Goal: Task Accomplishment & Management: Manage account settings

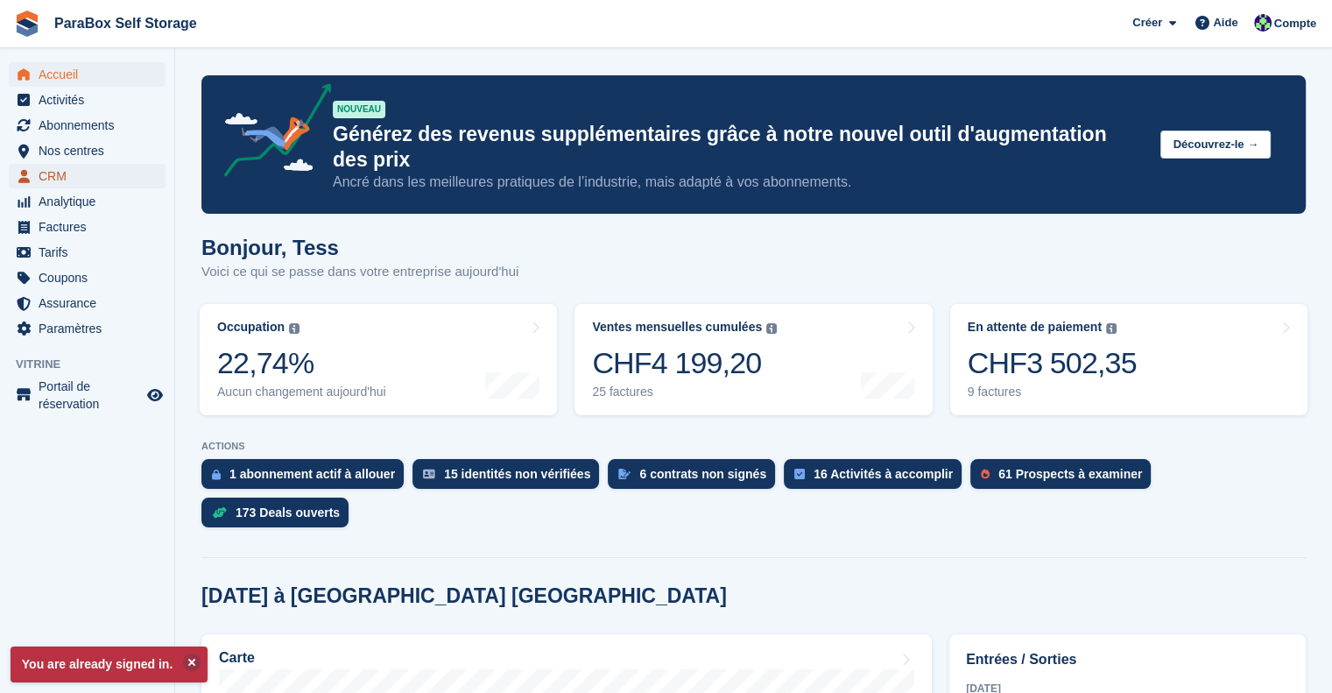
click at [64, 180] on span "CRM" at bounding box center [91, 176] width 105 height 25
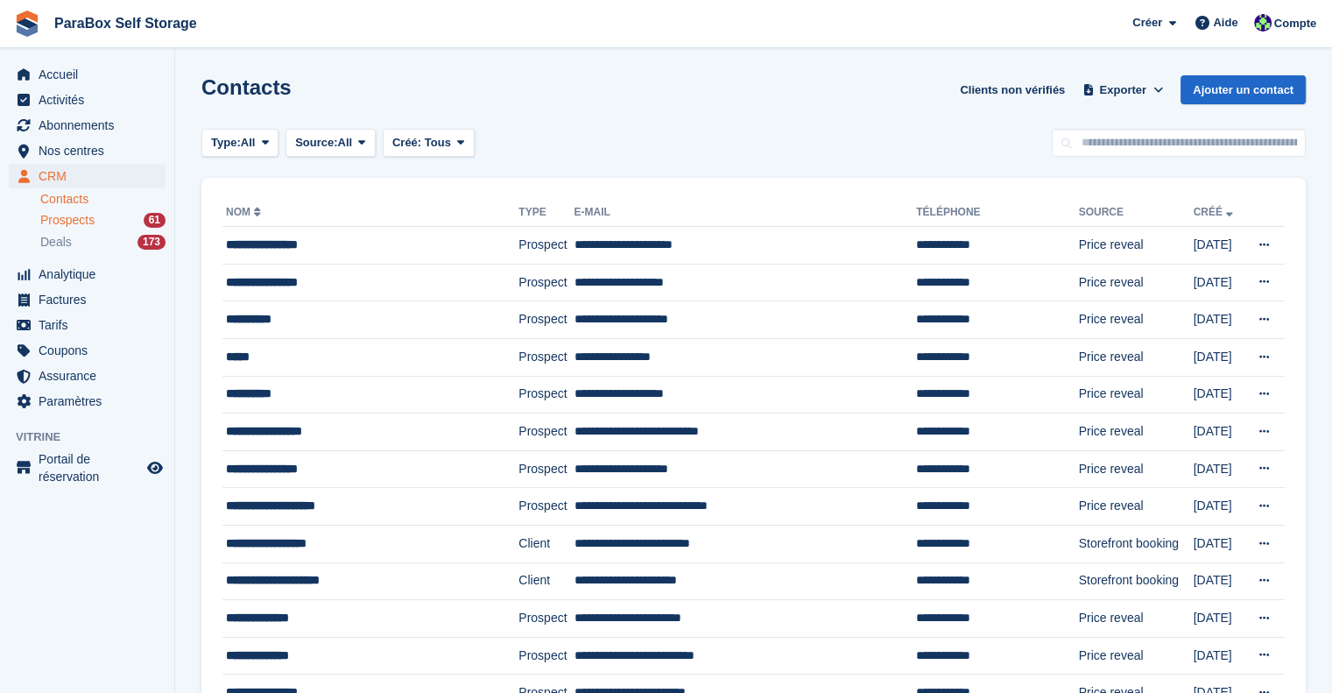
click at [83, 216] on span "Prospects" at bounding box center [67, 220] width 54 height 17
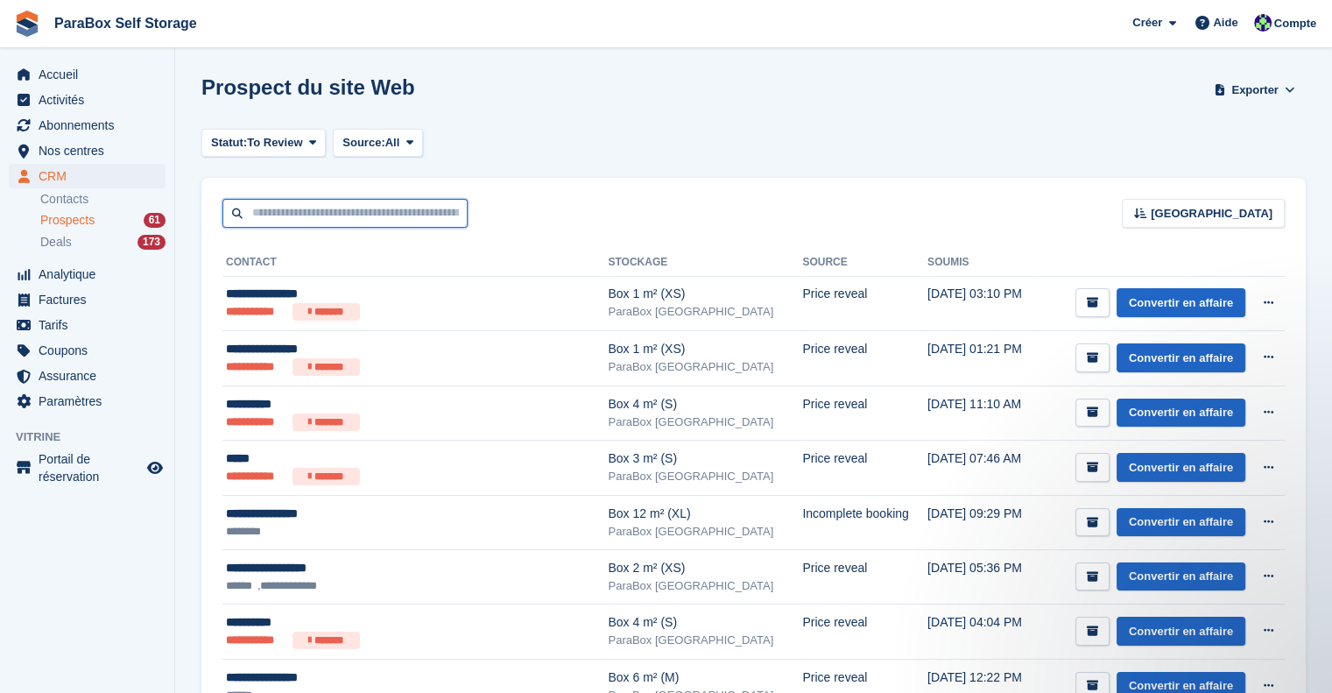
click at [421, 210] on input "text" at bounding box center [344, 213] width 245 height 29
click at [30, 188] on ul "CRM CRM" at bounding box center [87, 176] width 174 height 25
click at [58, 199] on link "Contacts" at bounding box center [102, 199] width 125 height 17
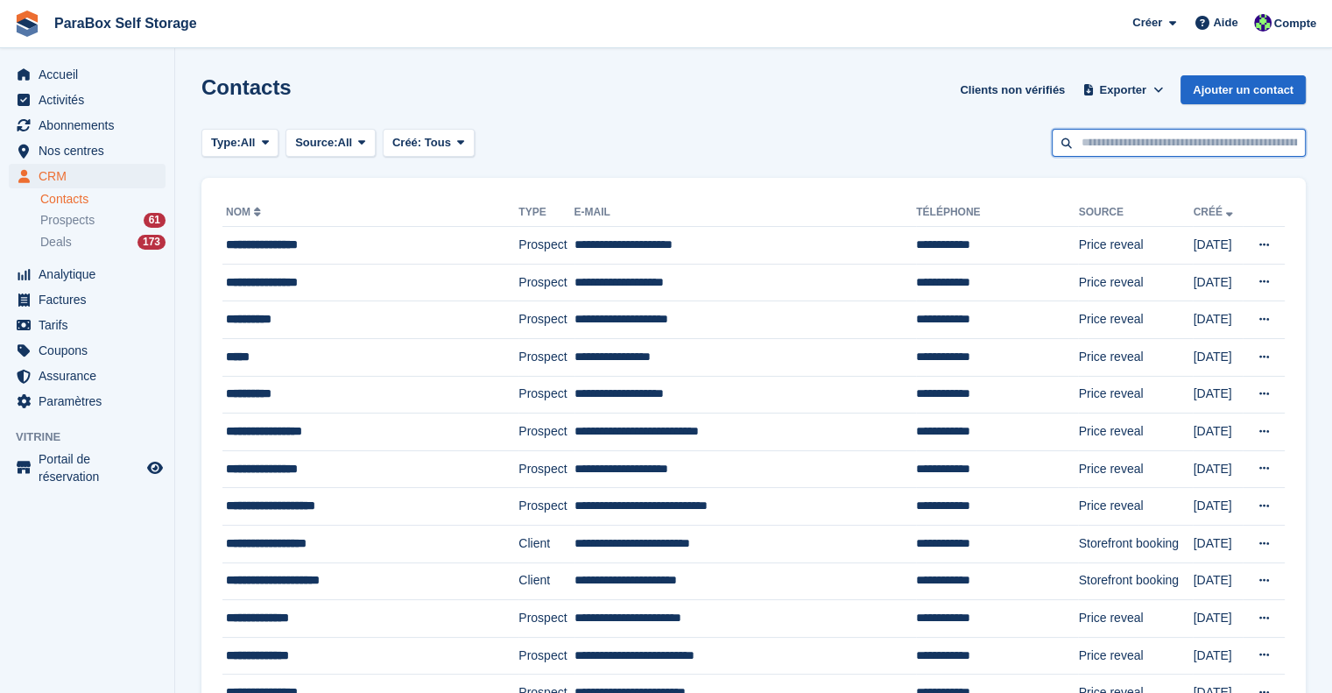
click at [1136, 153] on input "text" at bounding box center [1178, 143] width 254 height 29
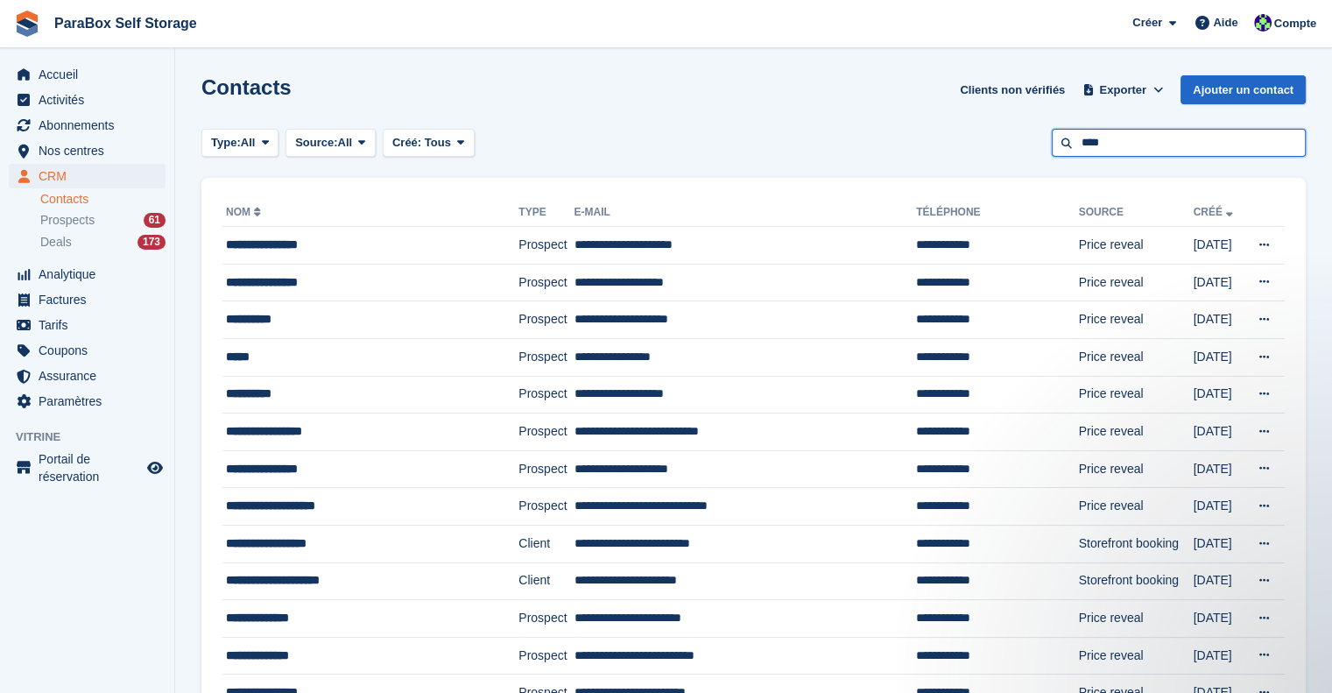
type input "****"
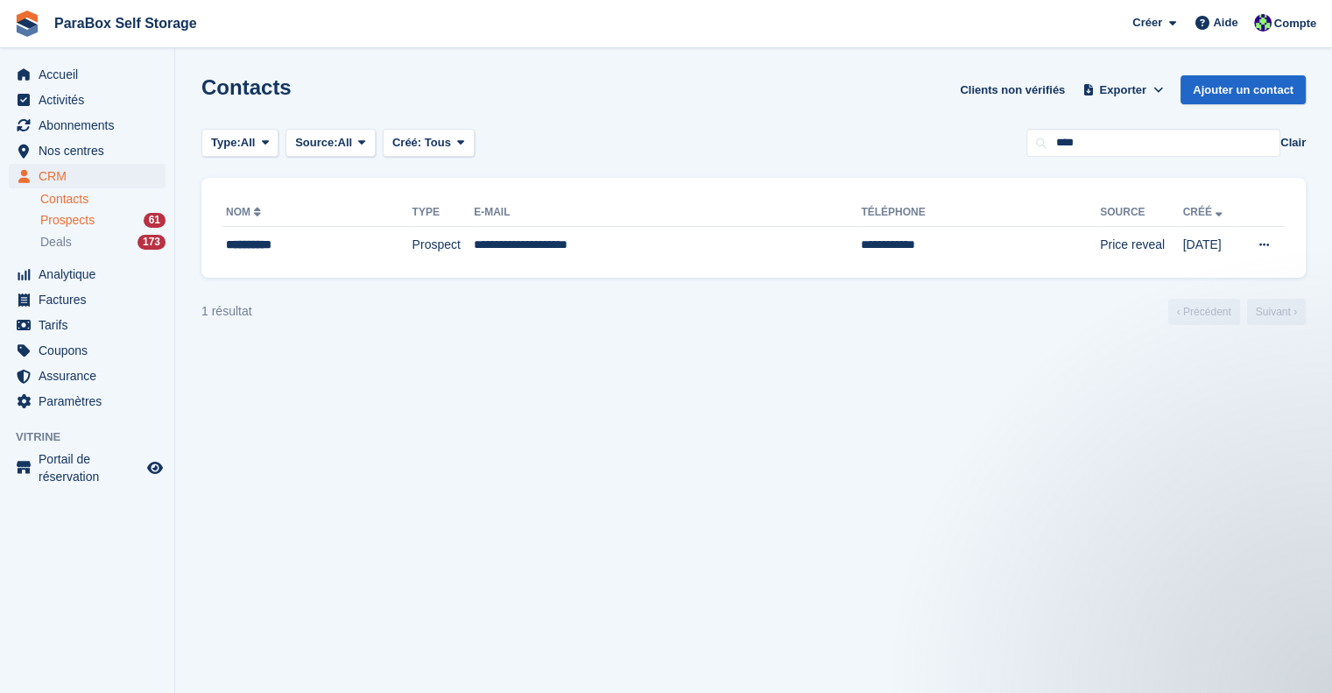
click at [87, 222] on span "Prospects" at bounding box center [67, 220] width 54 height 17
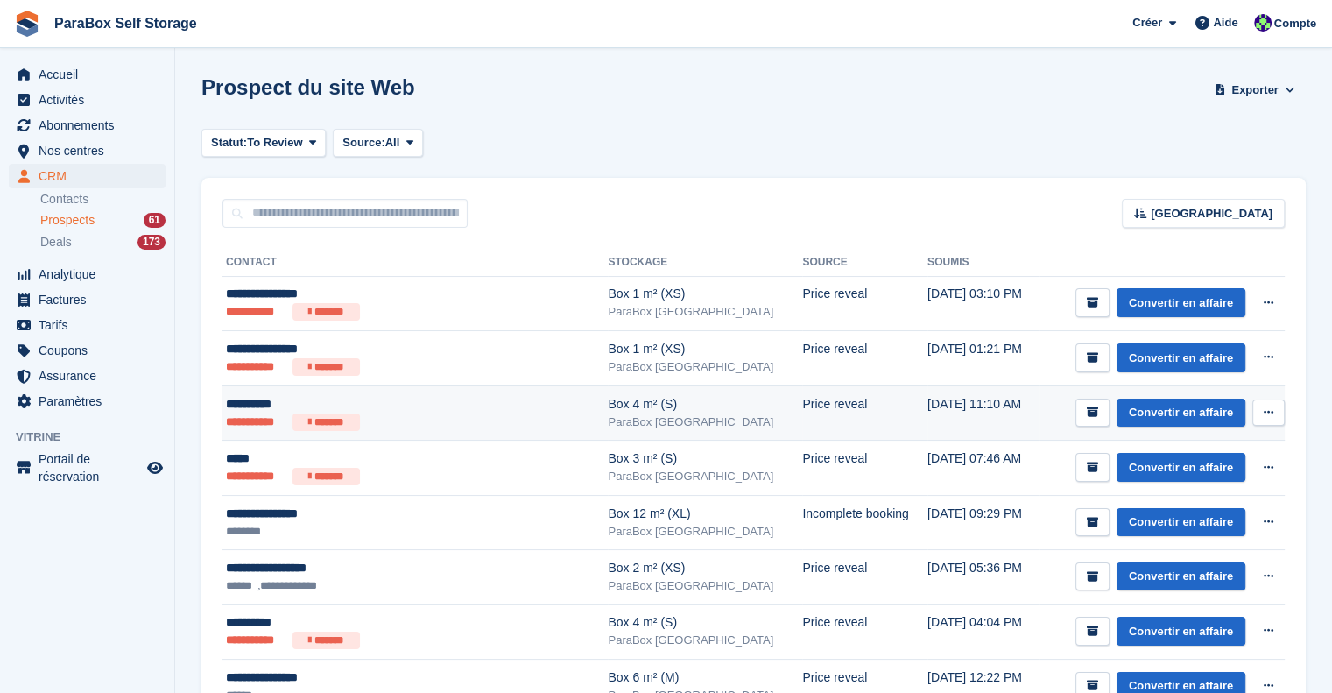
click at [522, 420] on ul "**********" at bounding box center [388, 422] width 325 height 18
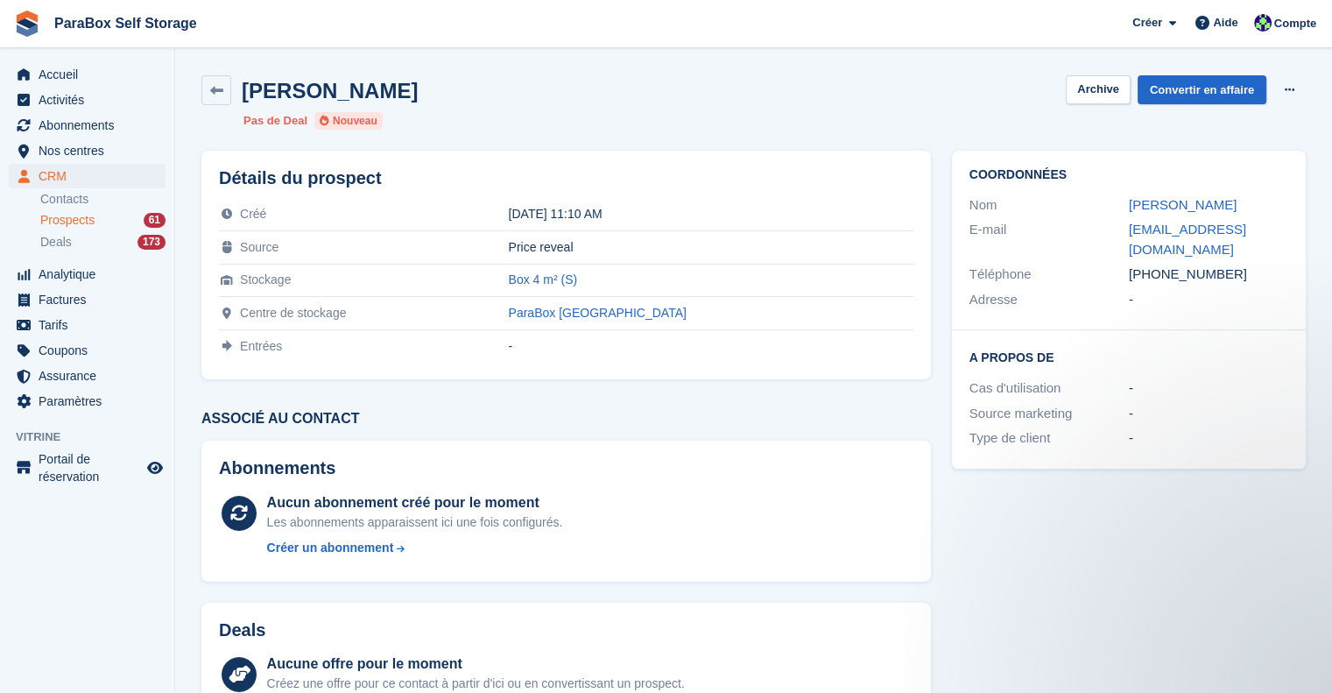
click at [63, 214] on span "Prospects" at bounding box center [67, 220] width 54 height 17
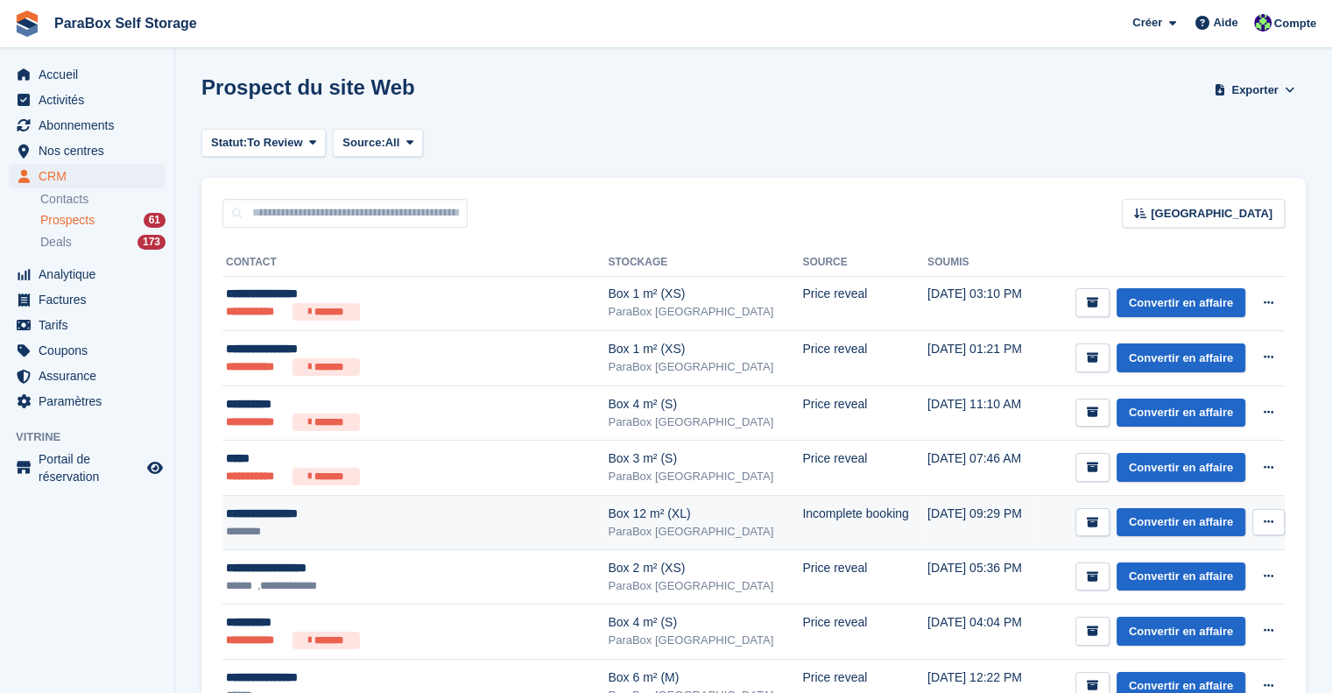
click at [350, 518] on div "**********" at bounding box center [388, 513] width 325 height 18
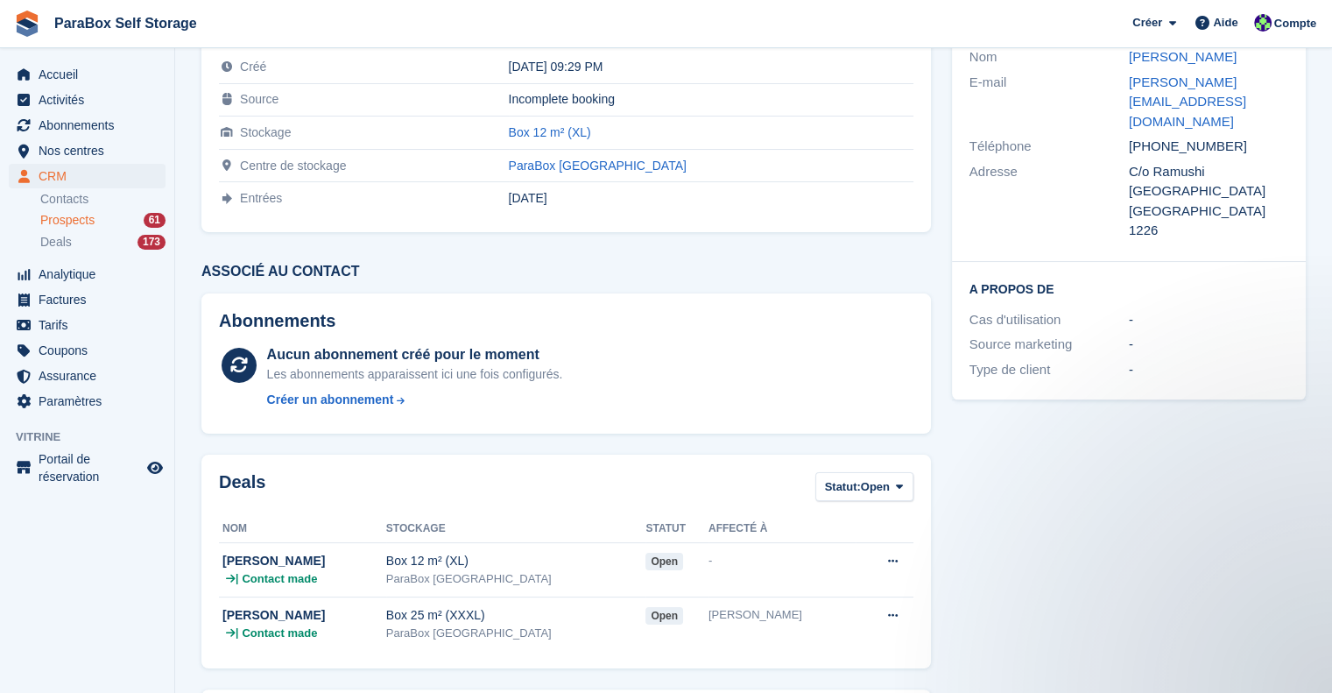
scroll to position [175, 0]
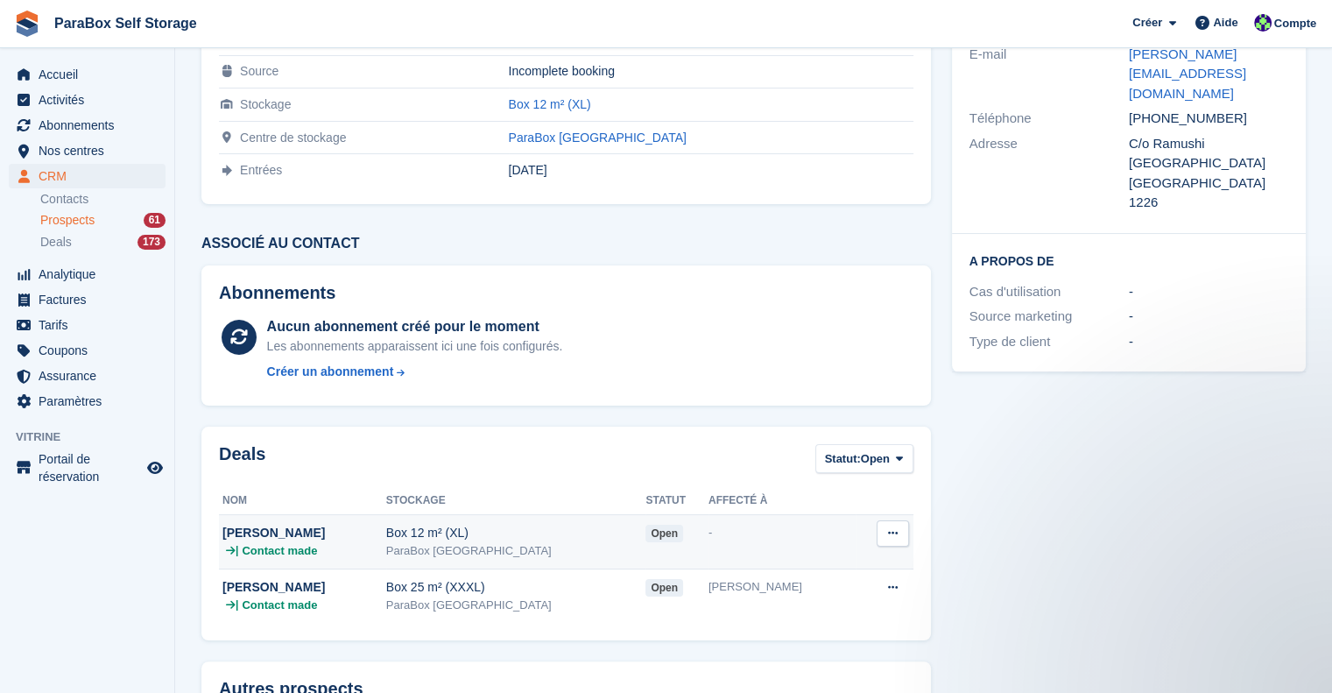
click at [386, 524] on div "[PERSON_NAME]" at bounding box center [304, 533] width 164 height 18
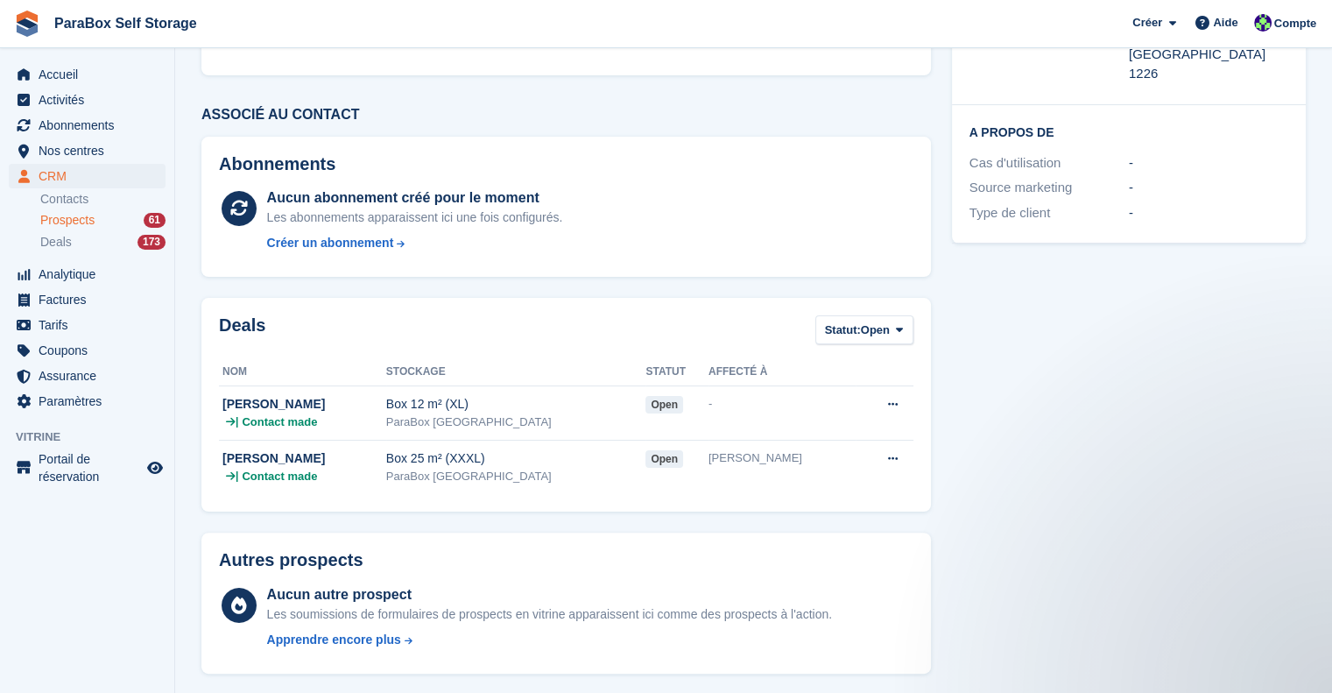
scroll to position [309, 0]
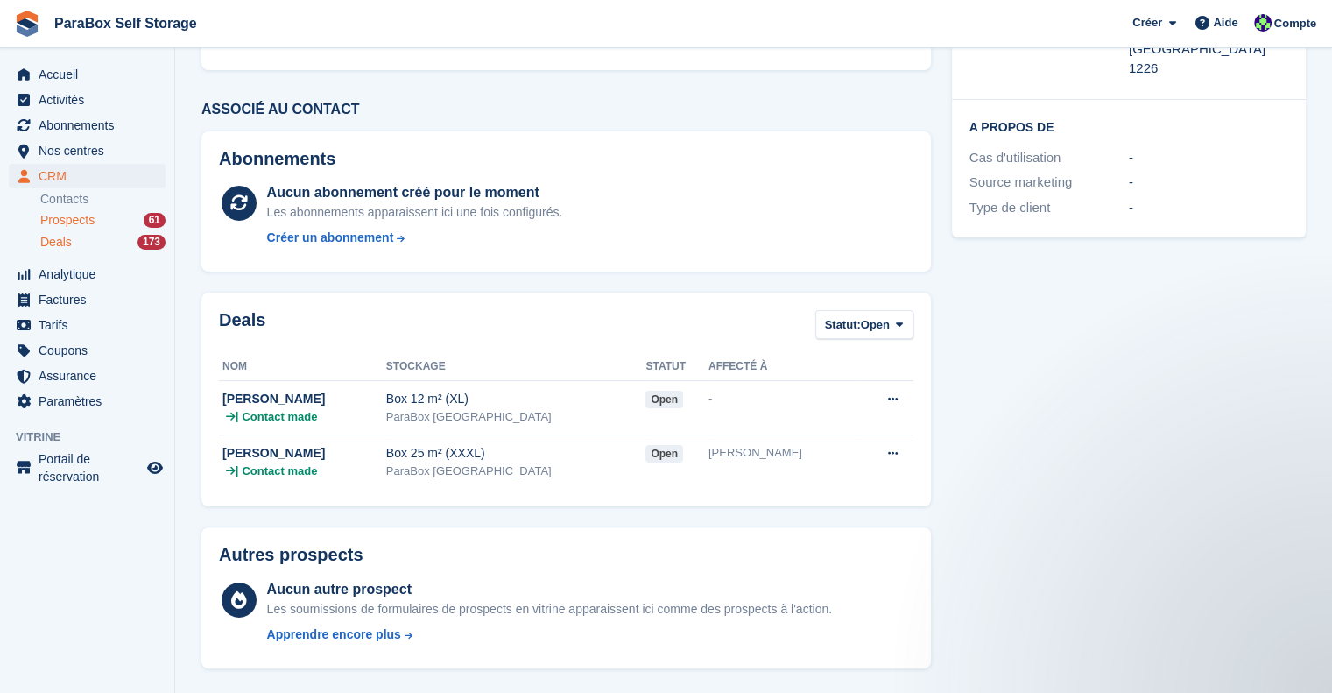
click at [87, 235] on div "Deals 173" at bounding box center [102, 242] width 125 height 17
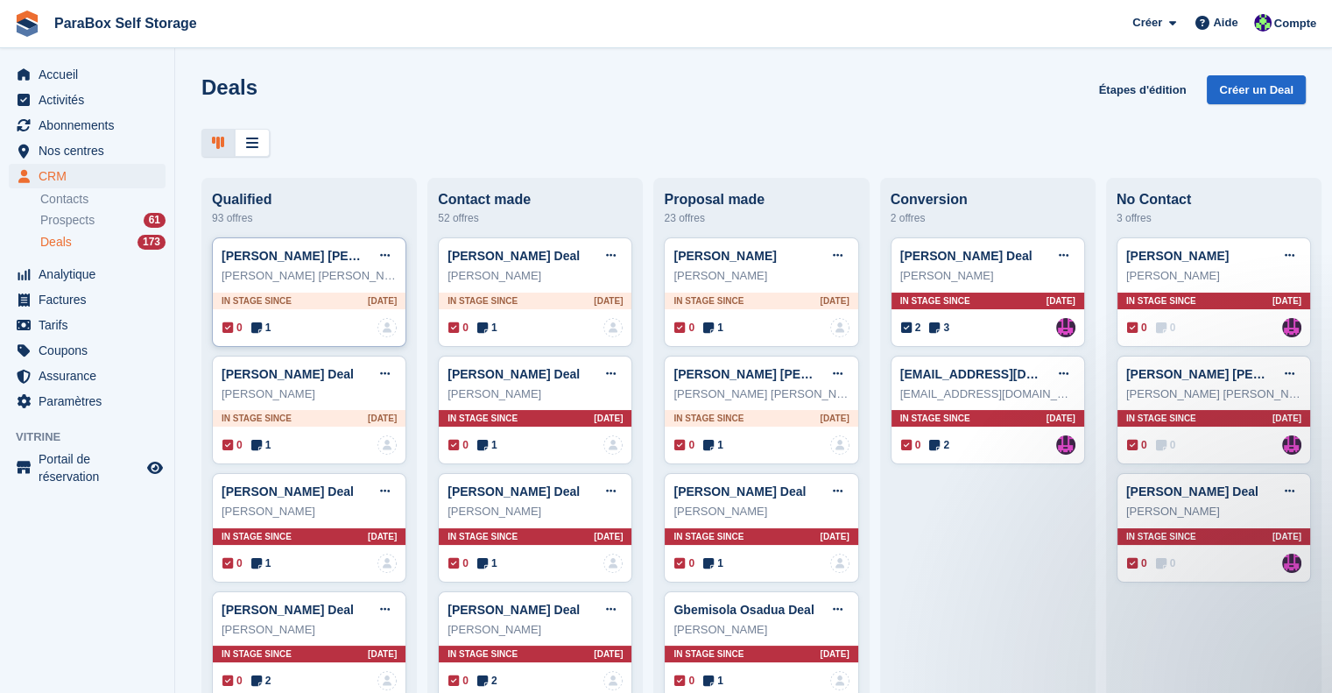
click at [261, 331] on icon at bounding box center [256, 327] width 11 height 12
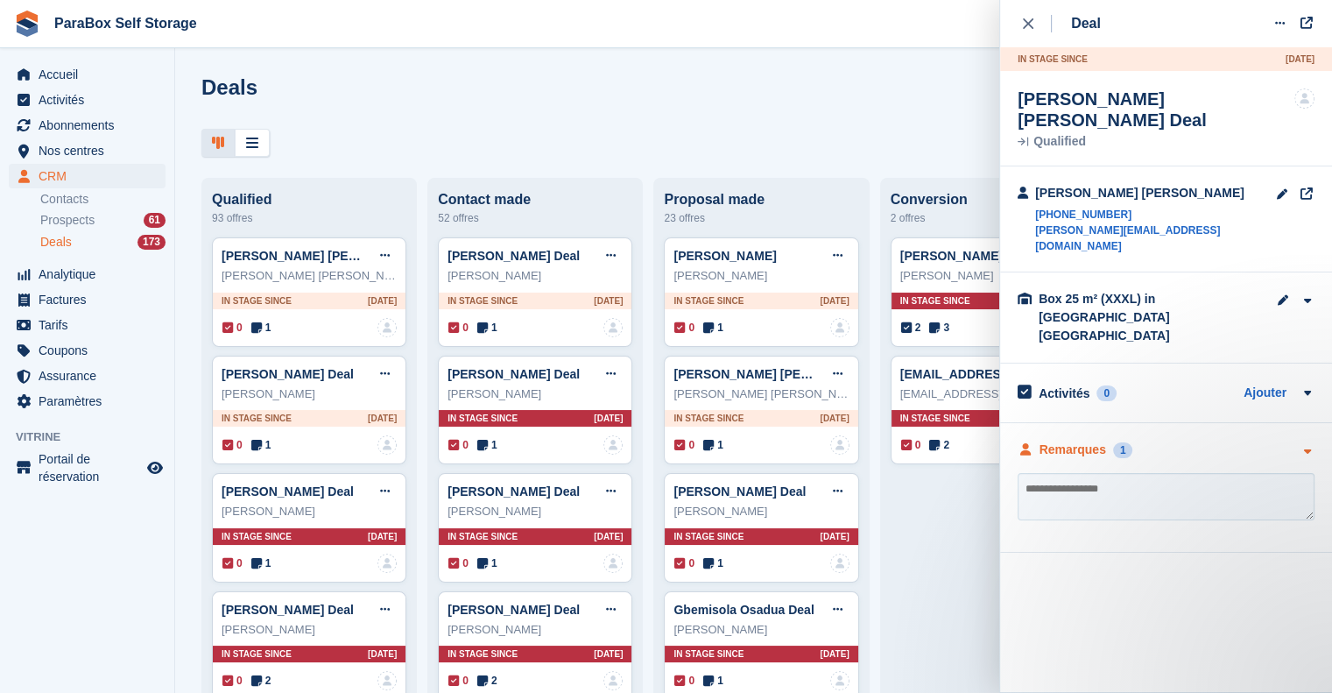
click at [1085, 440] on div "Remarques" at bounding box center [1072, 449] width 67 height 18
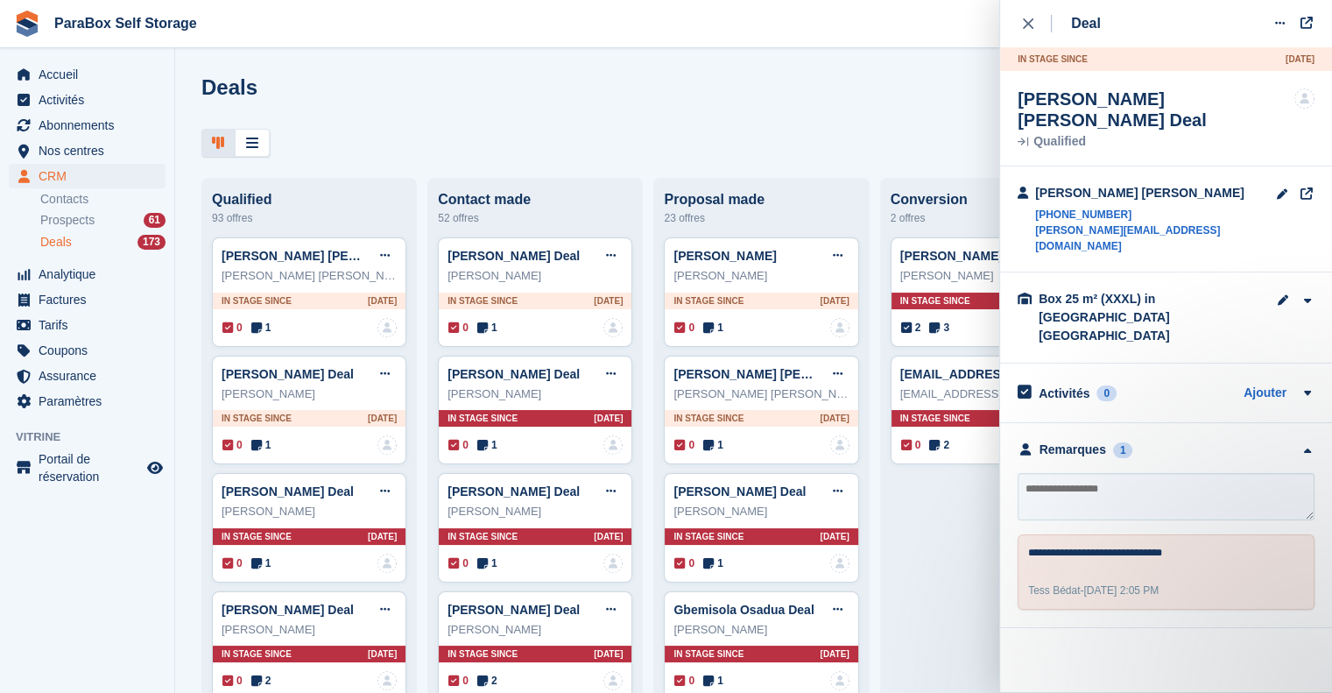
click at [353, 135] on div at bounding box center [753, 143] width 1104 height 29
click at [489, 332] on span "1" at bounding box center [487, 328] width 20 height 16
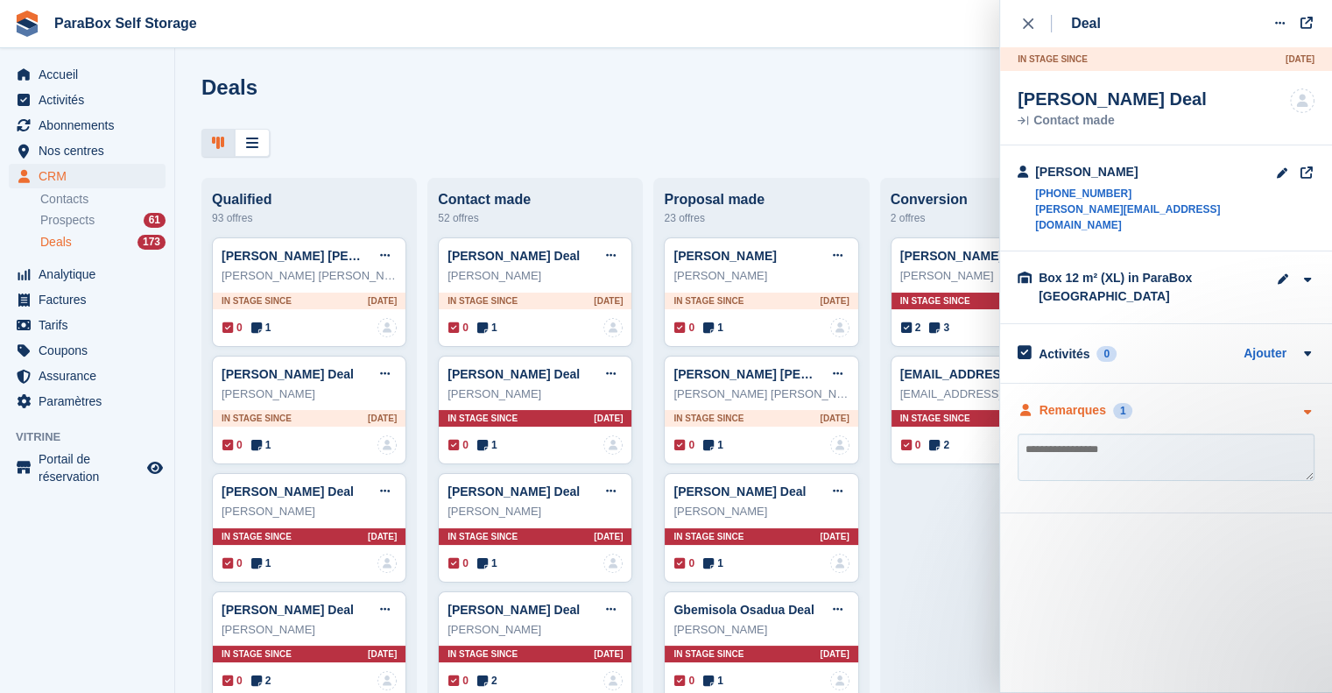
click at [1066, 401] on div "Remarques" at bounding box center [1072, 410] width 67 height 18
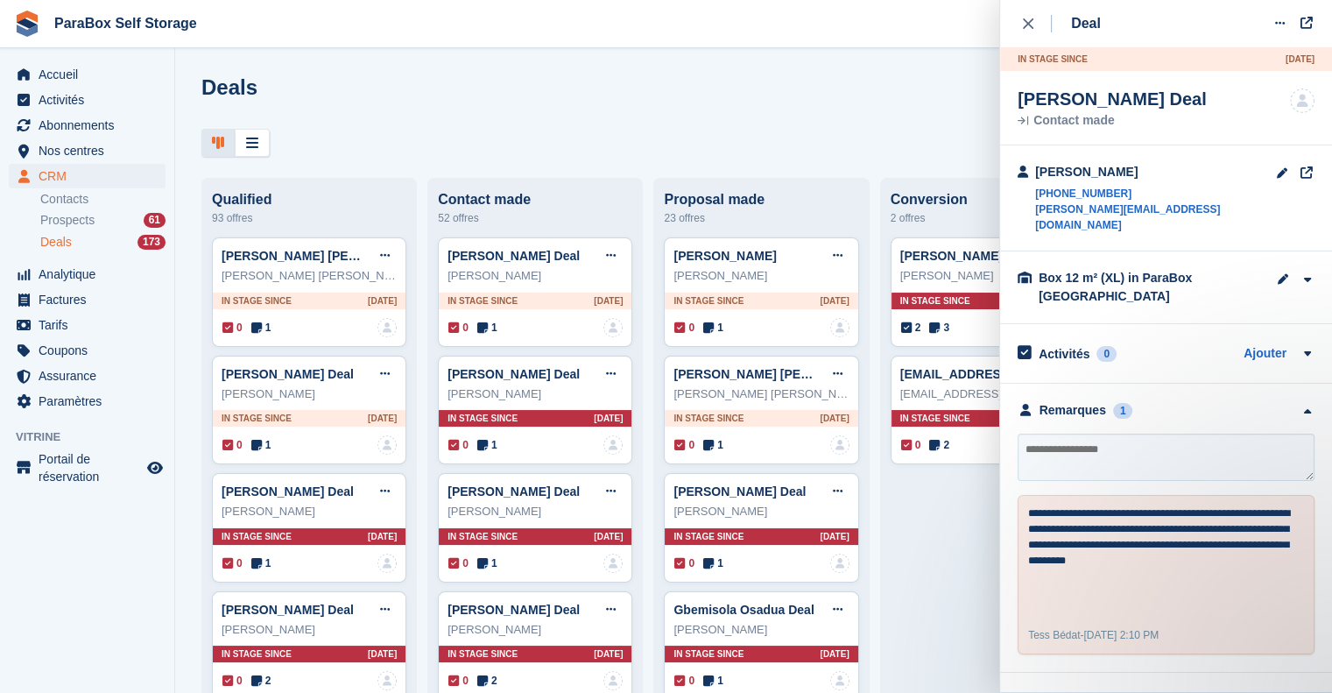
click at [1150, 441] on textarea at bounding box center [1165, 456] width 297 height 47
type textarea "**********"
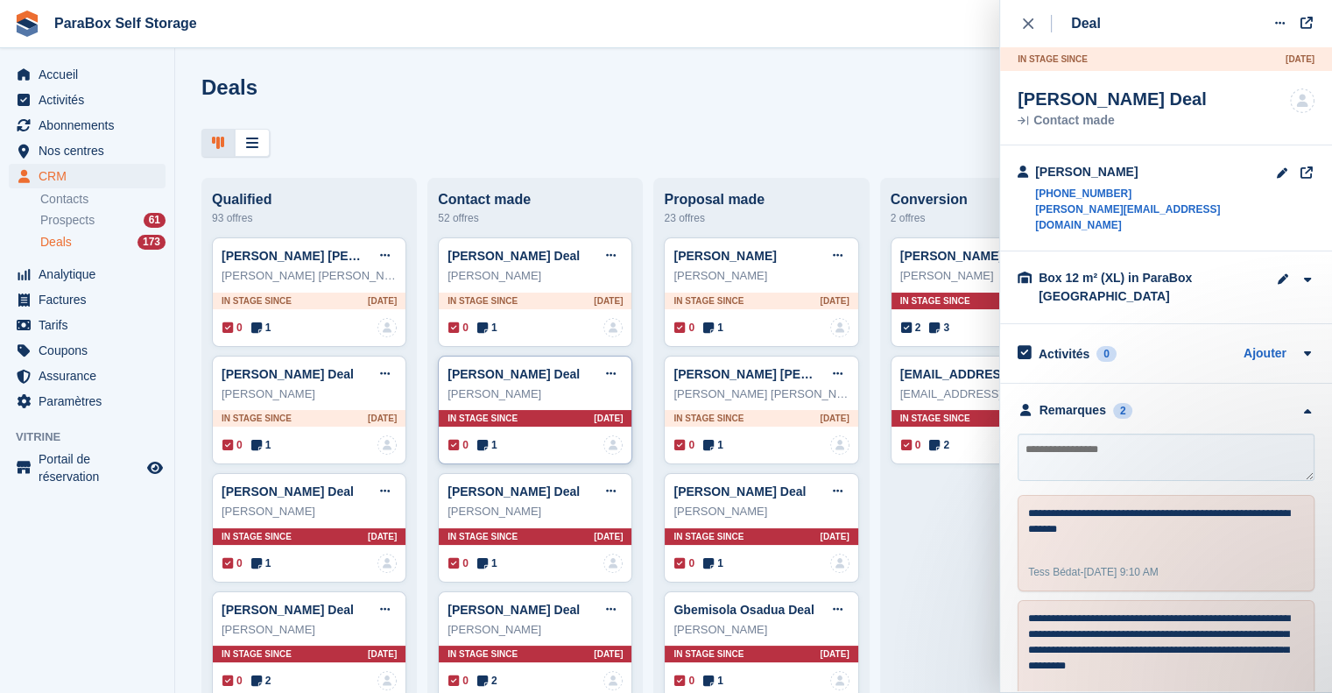
click at [478, 446] on icon at bounding box center [482, 445] width 11 height 12
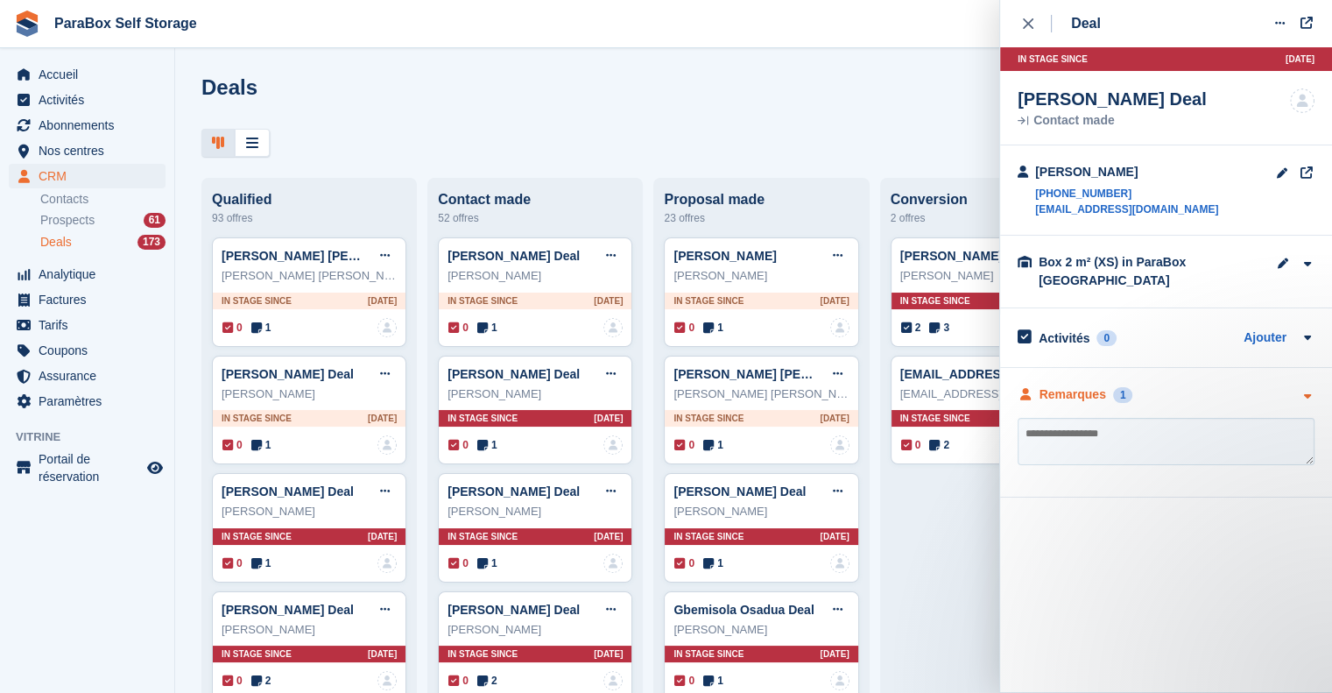
click at [1061, 393] on div "Remarques" at bounding box center [1072, 394] width 67 height 18
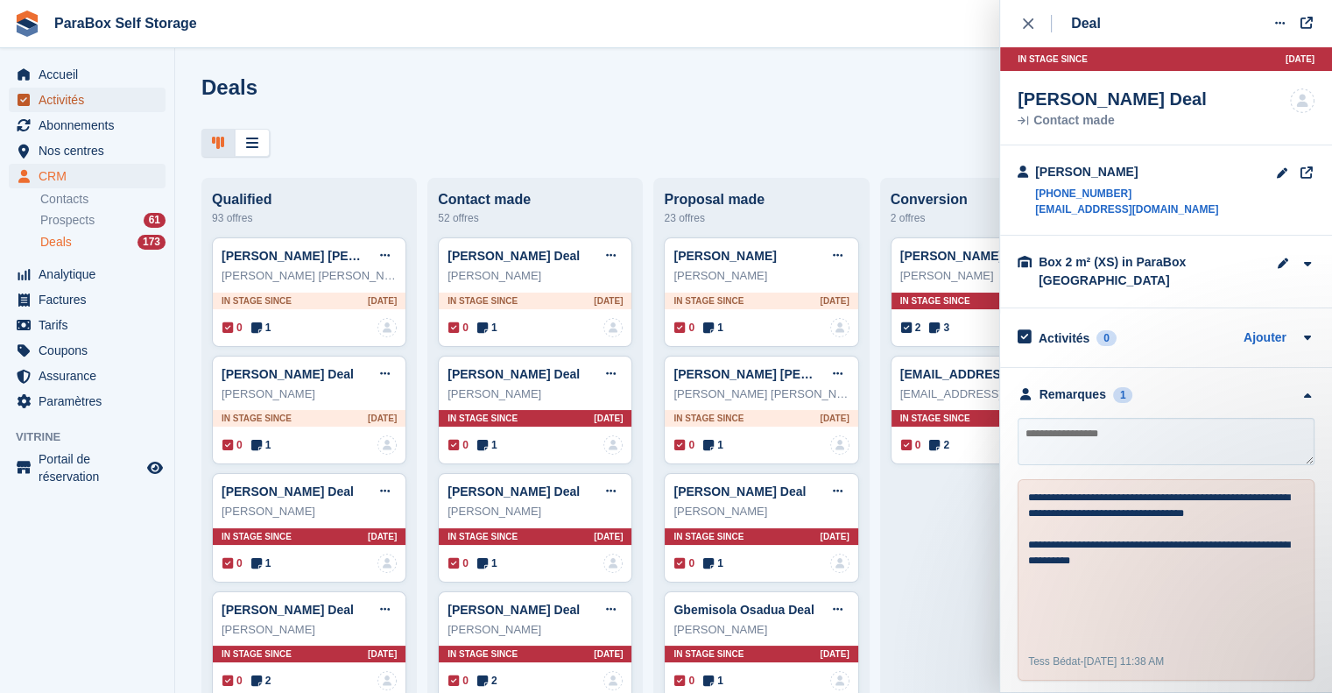
click at [52, 101] on span "Activités" at bounding box center [91, 100] width 105 height 25
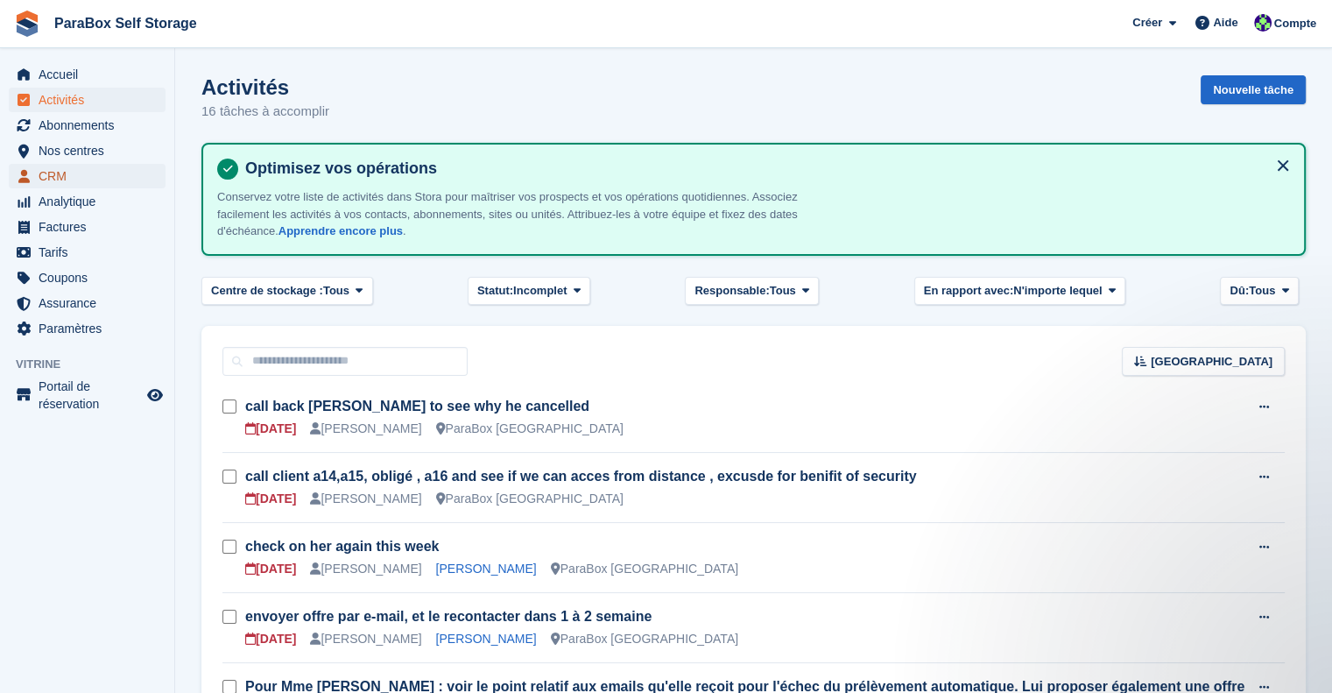
click at [60, 175] on span "CRM" at bounding box center [91, 176] width 105 height 25
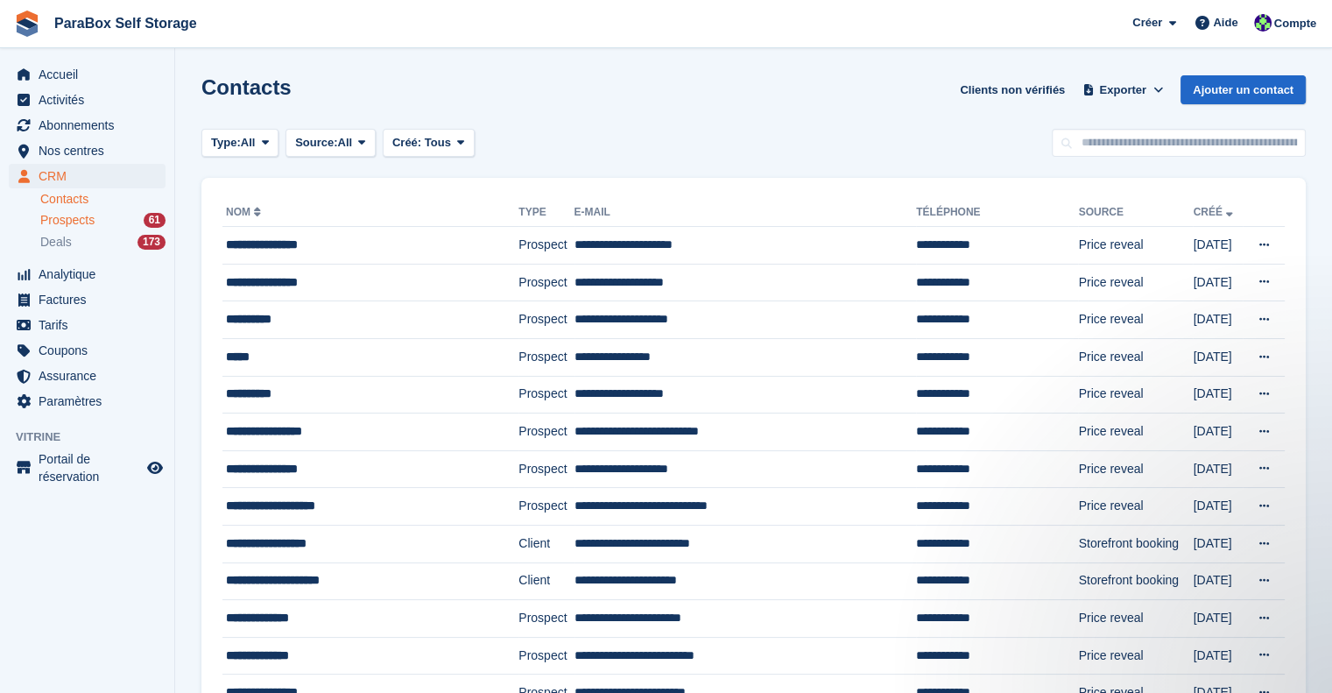
click at [90, 223] on span "Prospects" at bounding box center [67, 220] width 54 height 17
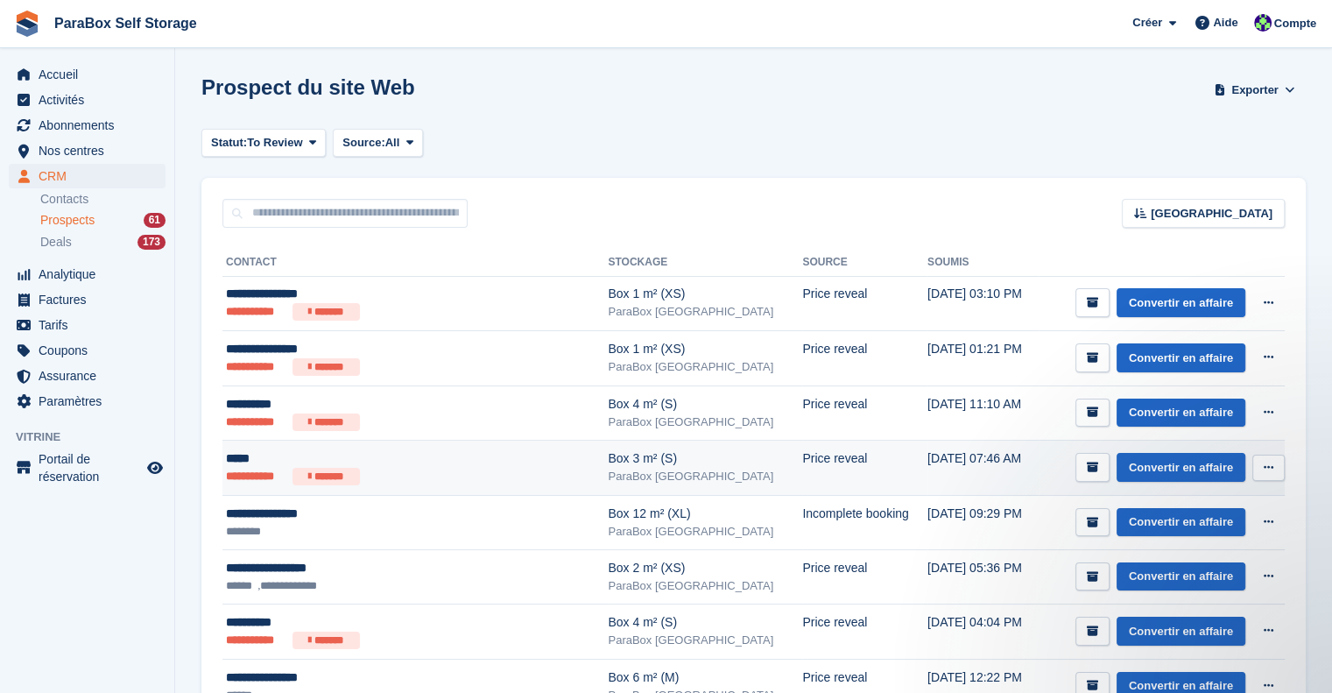
click at [505, 452] on div "*****" at bounding box center [388, 458] width 325 height 18
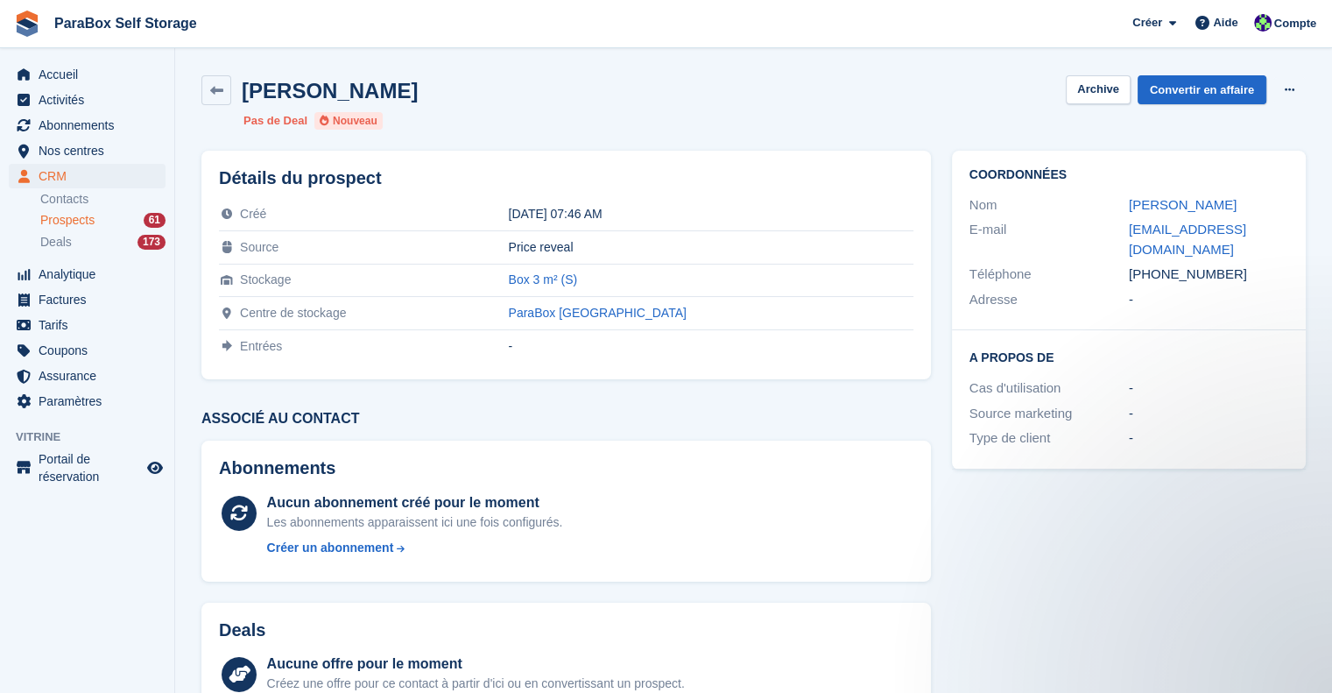
click at [89, 214] on span "Prospects" at bounding box center [67, 220] width 54 height 17
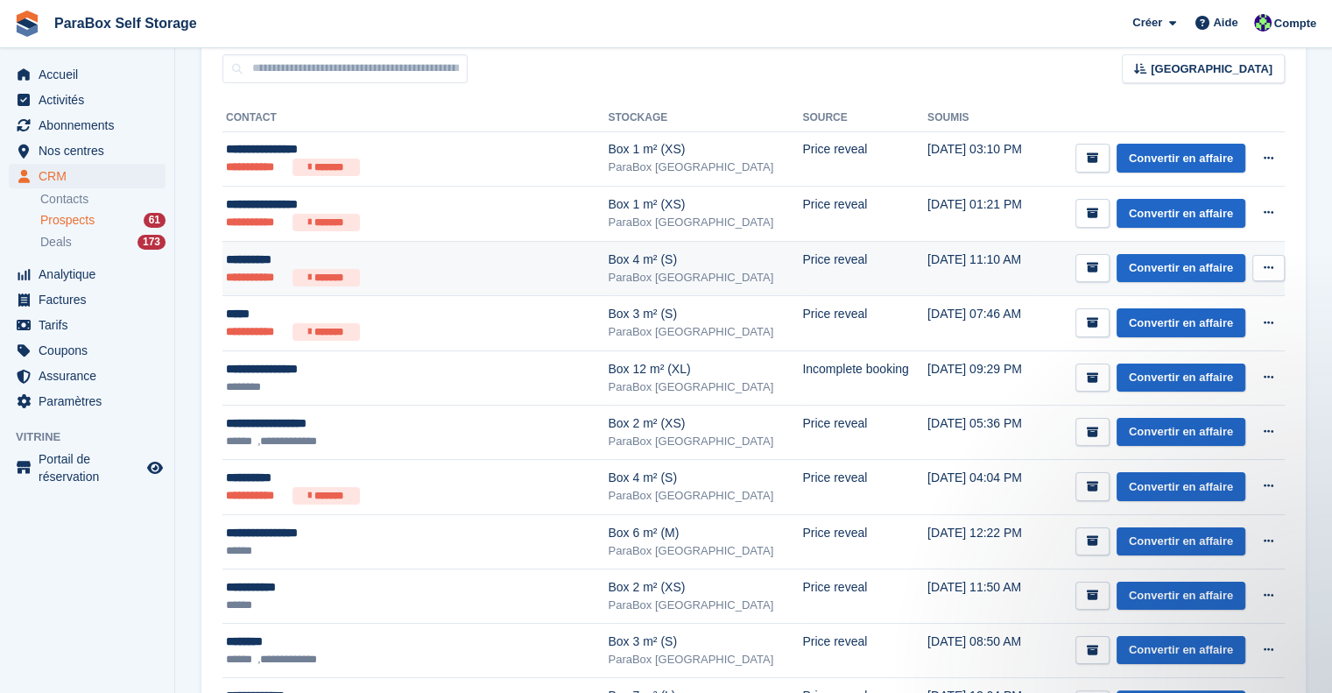
scroll to position [175, 0]
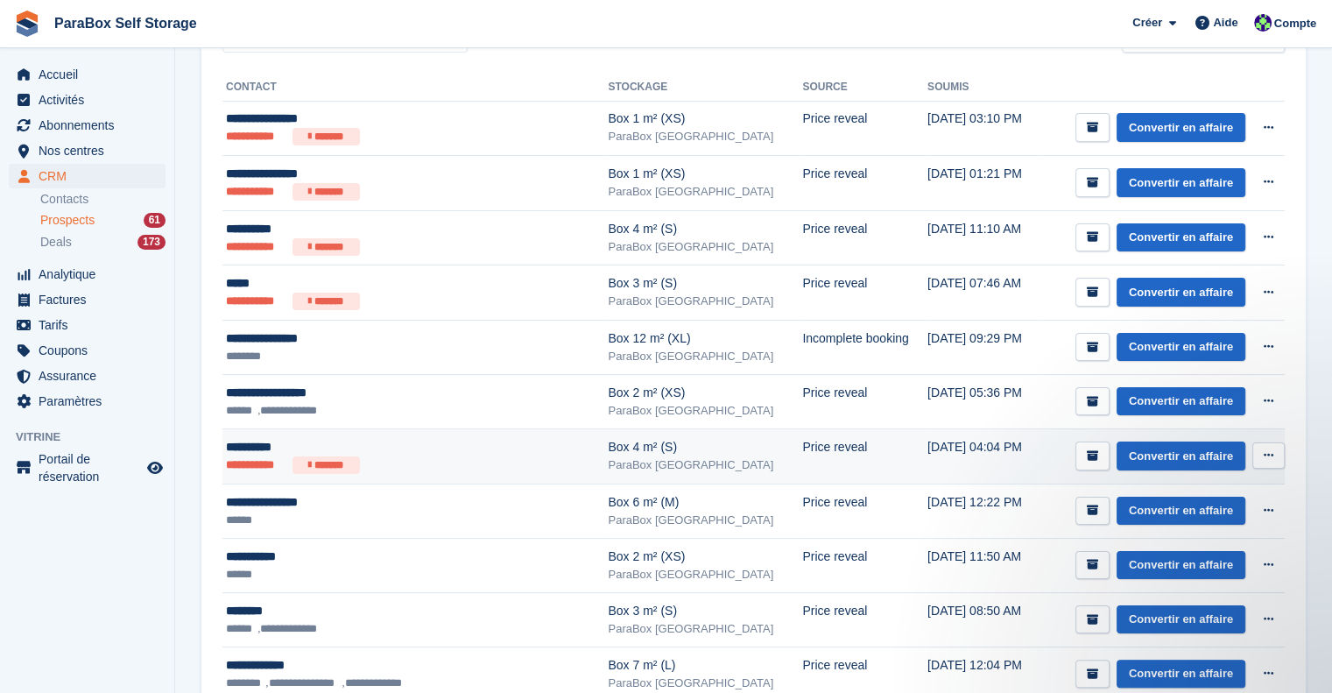
click at [486, 463] on ul "**********" at bounding box center [388, 465] width 325 height 18
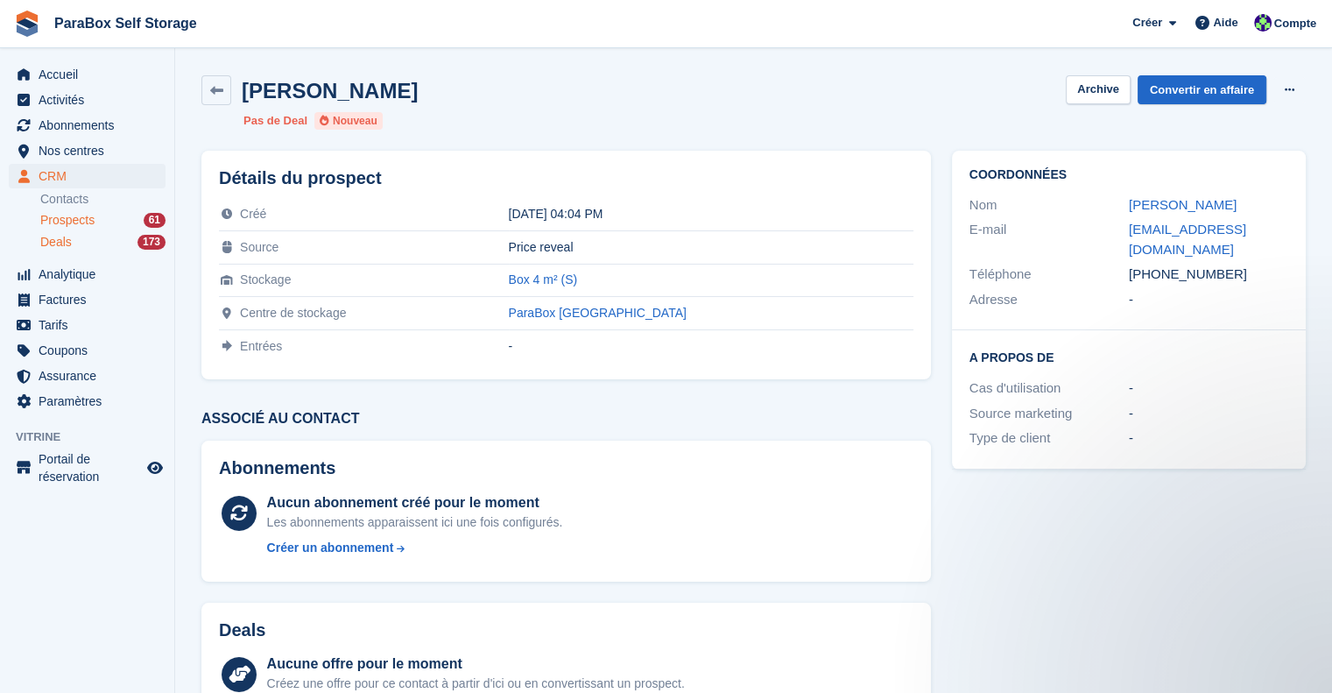
click at [87, 248] on div "Deals 173" at bounding box center [102, 242] width 125 height 17
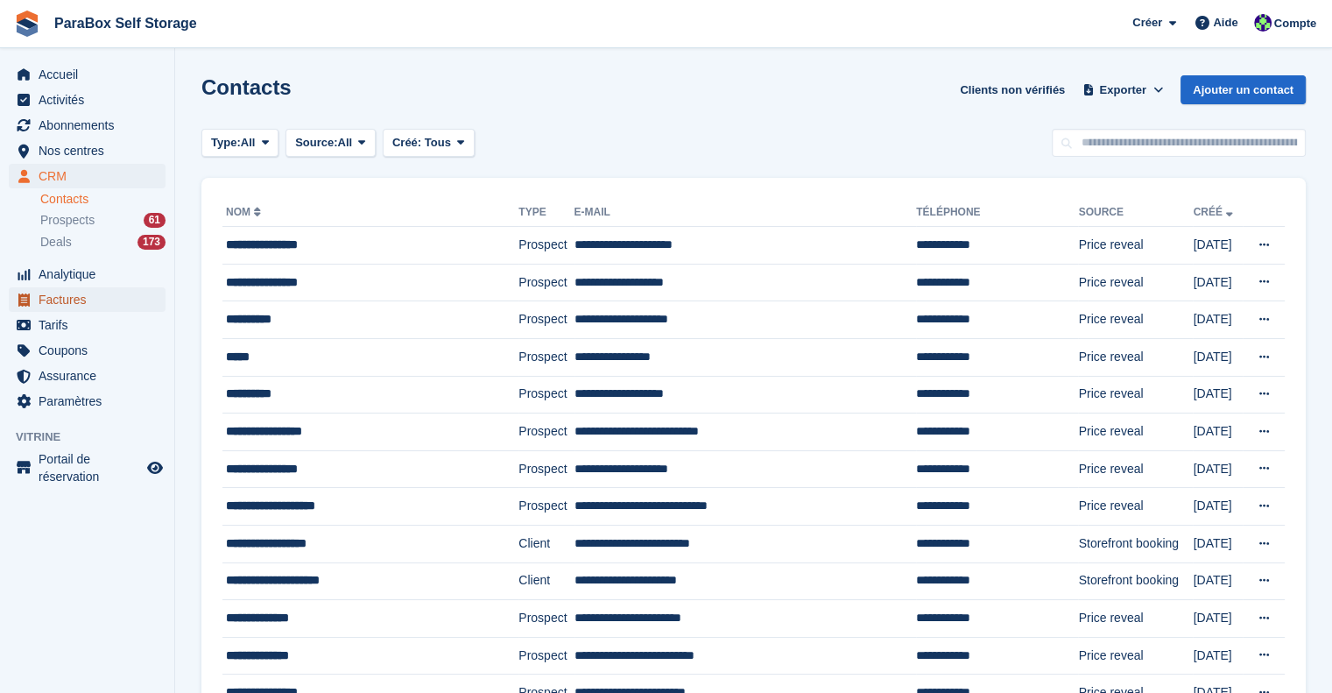
click at [68, 306] on span "Factures" at bounding box center [91, 299] width 105 height 25
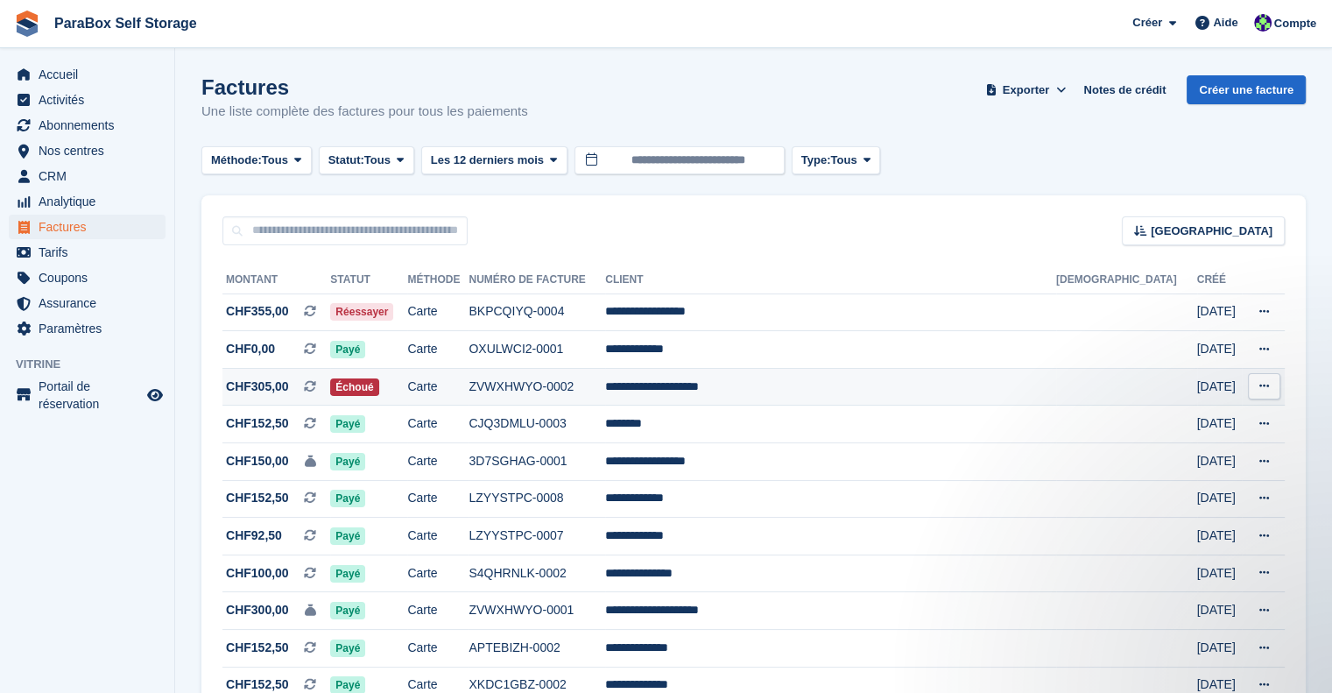
click at [905, 384] on td "**********" at bounding box center [830, 387] width 451 height 38
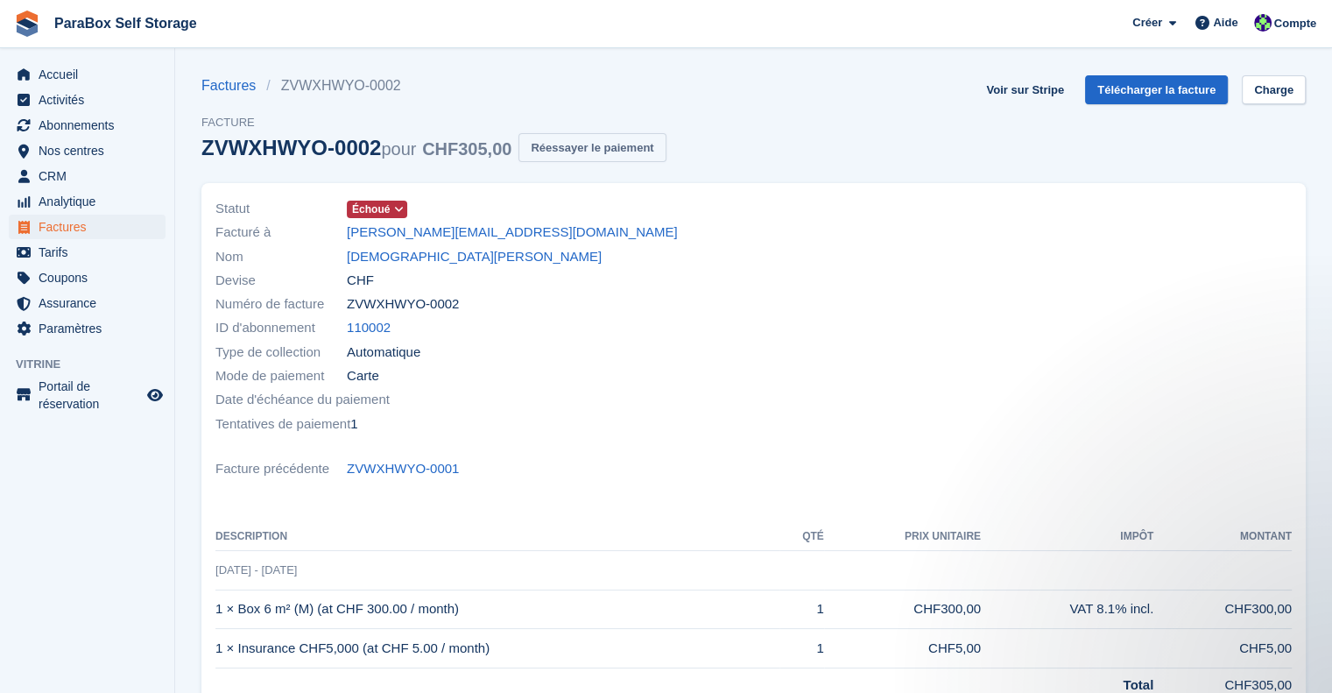
click at [586, 141] on button "Réessayer le paiement" at bounding box center [591, 147] width 147 height 29
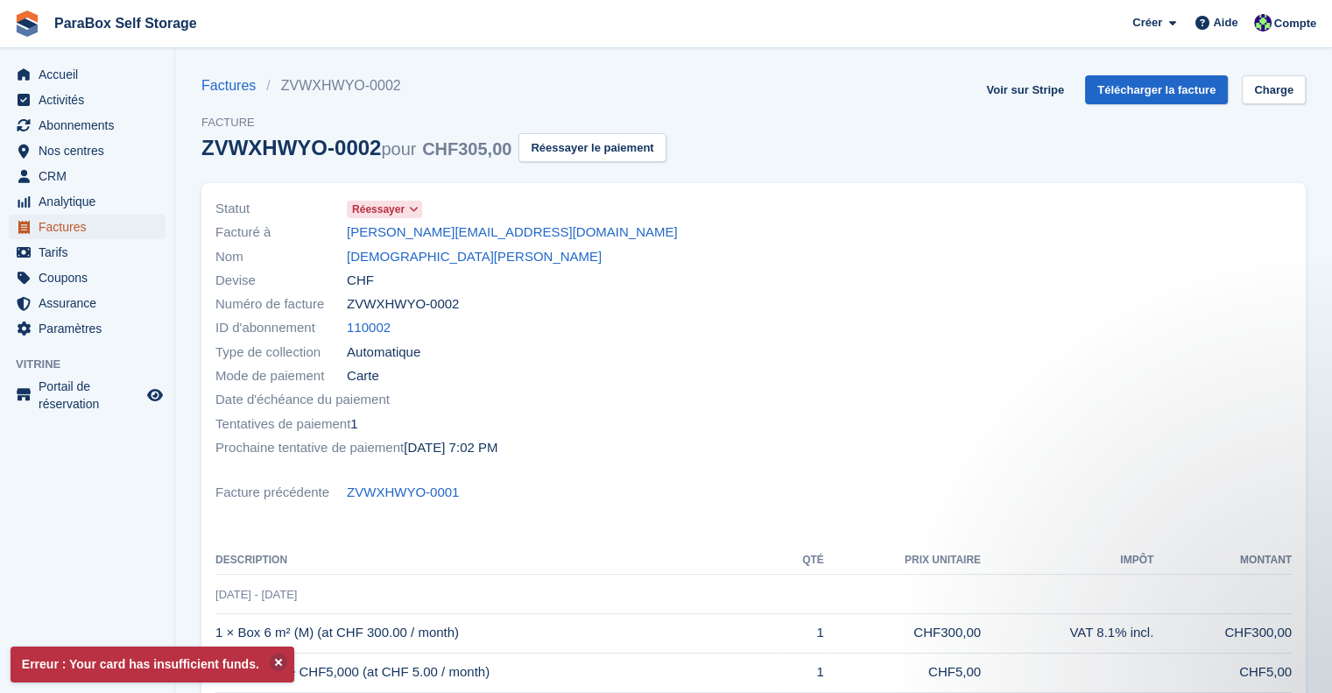
click at [67, 222] on span "Factures" at bounding box center [91, 226] width 105 height 25
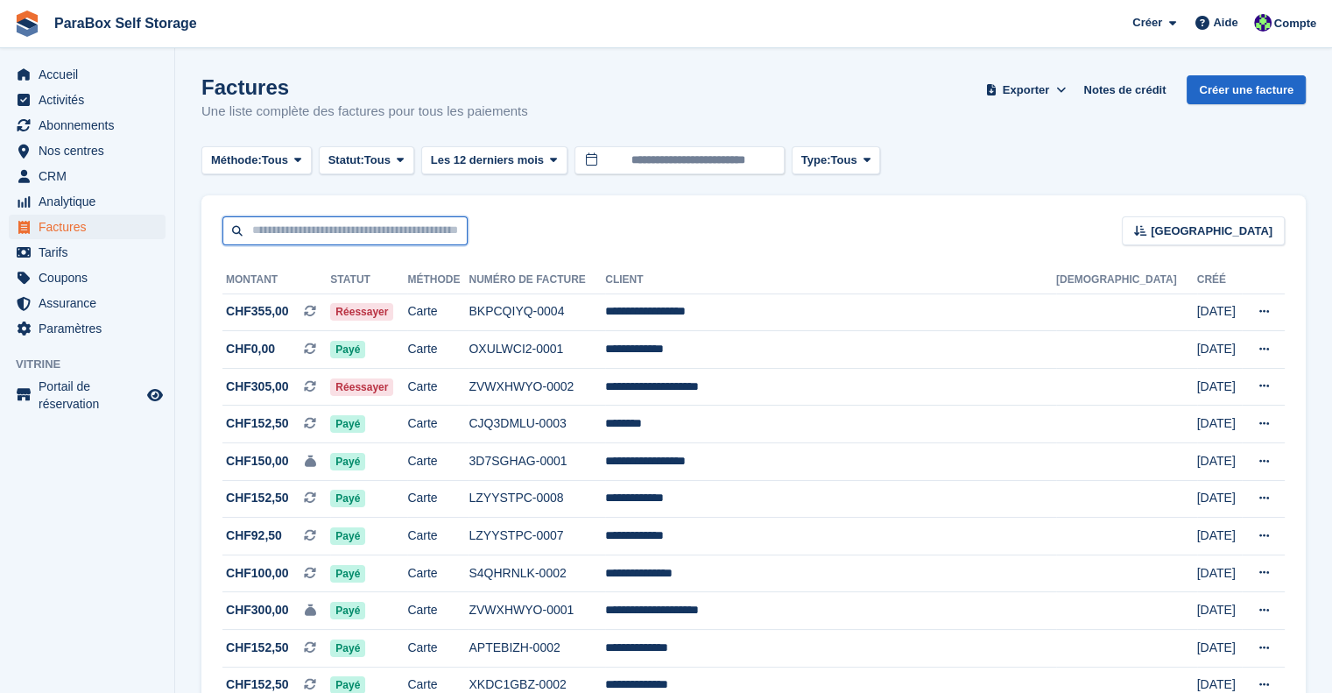
click at [371, 229] on input "text" at bounding box center [344, 230] width 245 height 29
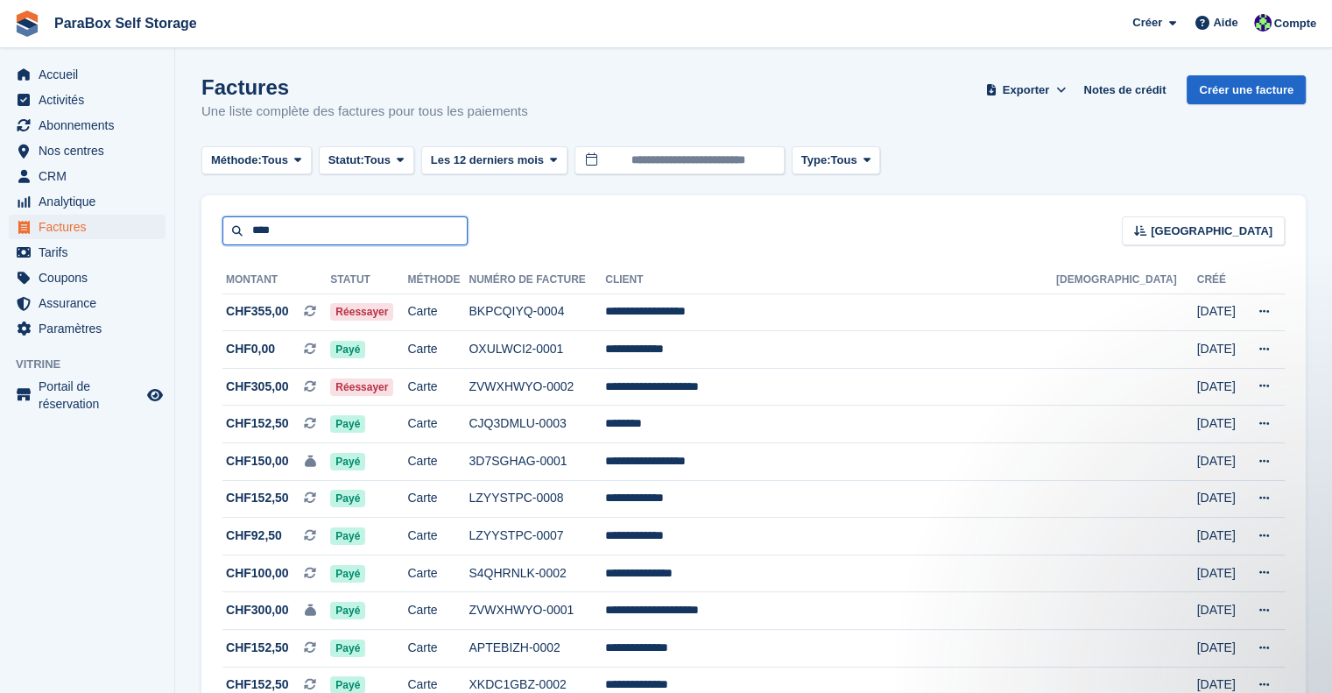
type input "****"
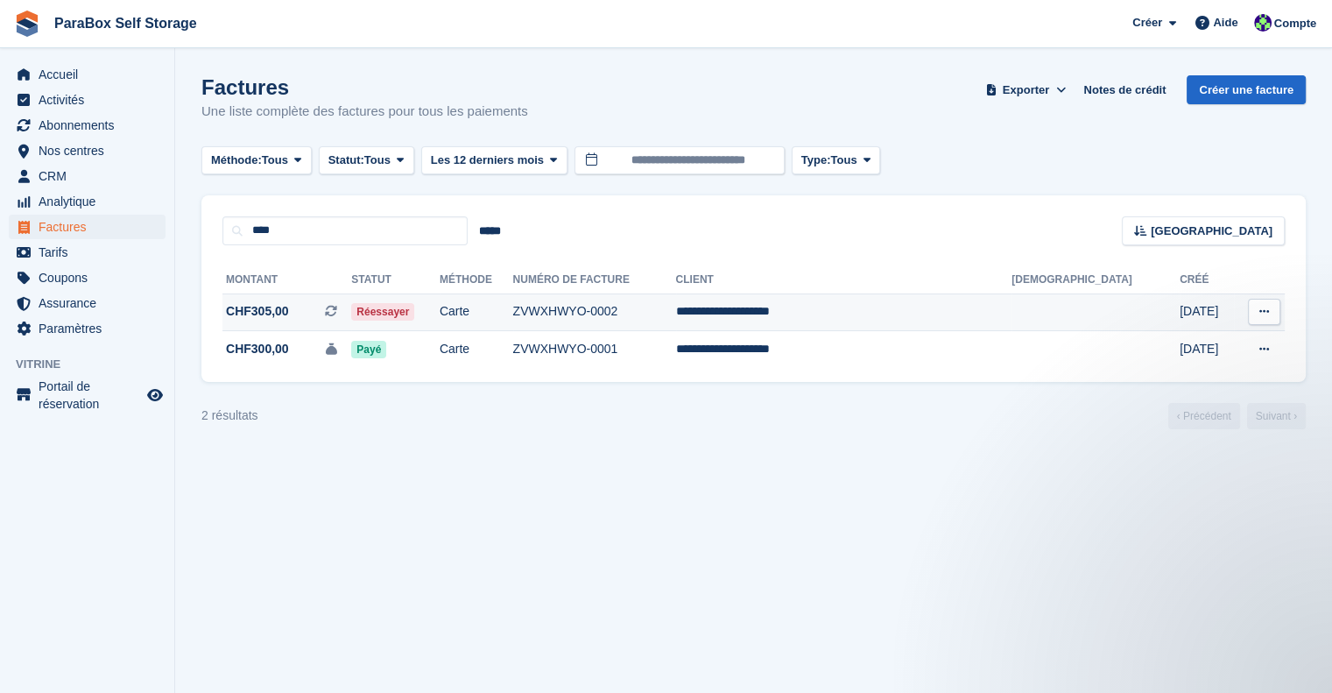
click at [911, 298] on td "**********" at bounding box center [844, 312] width 336 height 38
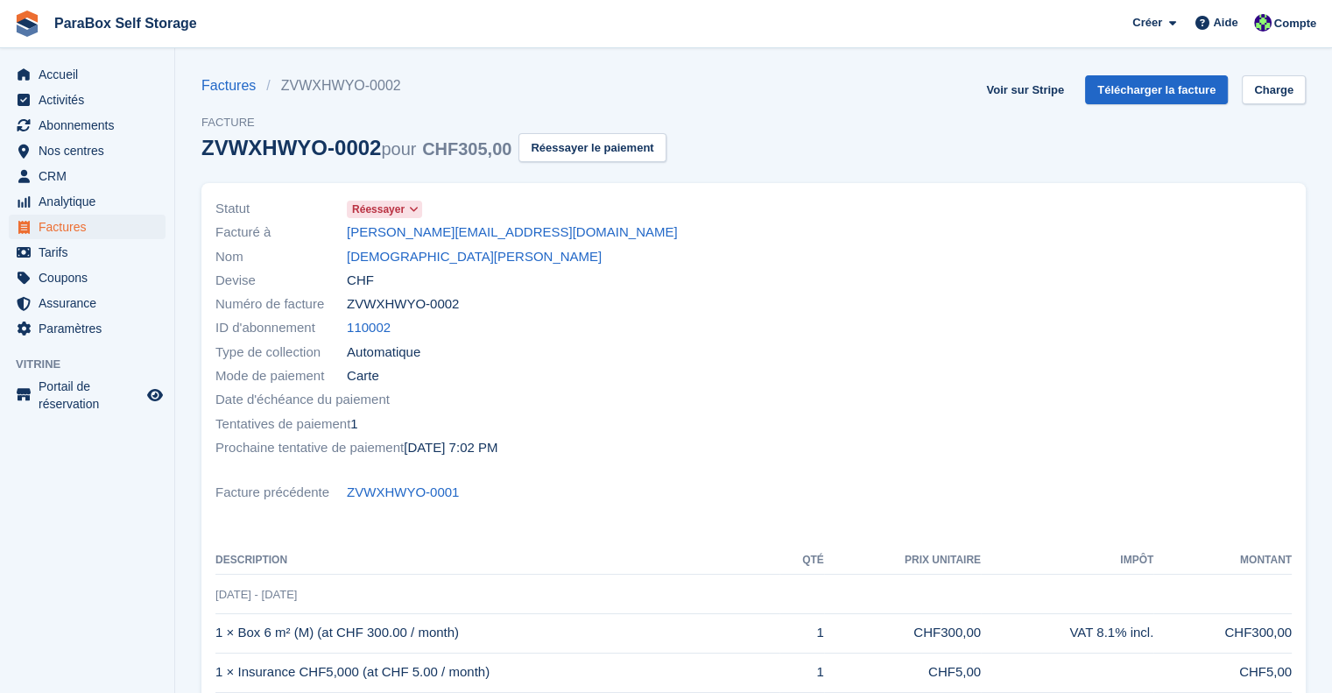
drag, startPoint x: 529, startPoint y: 223, endPoint x: 304, endPoint y: 237, distance: 225.4
click at [304, 237] on div "Facturé à [PERSON_NAME][EMAIL_ADDRESS][DOMAIN_NAME]" at bounding box center [479, 233] width 528 height 24
copy div "Facturé à [PERSON_NAME][EMAIL_ADDRESS][DOMAIN_NAME]"
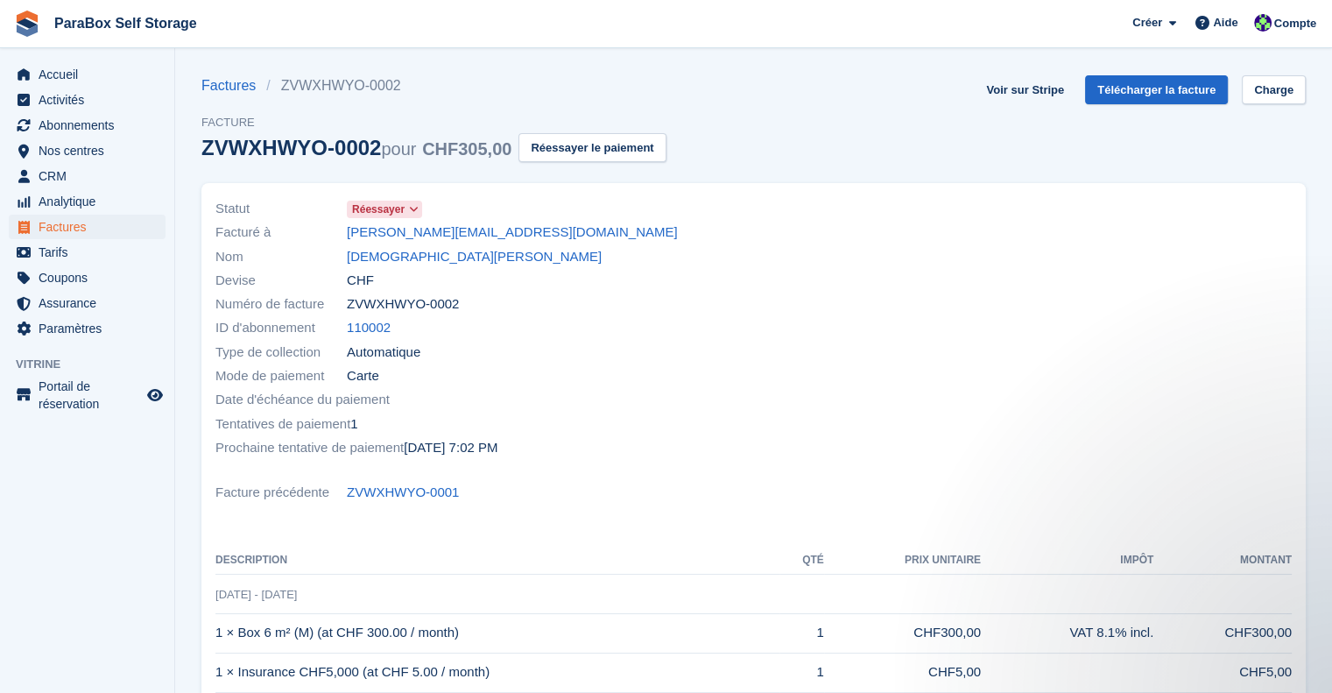
copy div "Facturé à [PERSON_NAME][EMAIL_ADDRESS][DOMAIN_NAME]"
click at [77, 232] on span "Factures" at bounding box center [91, 226] width 105 height 25
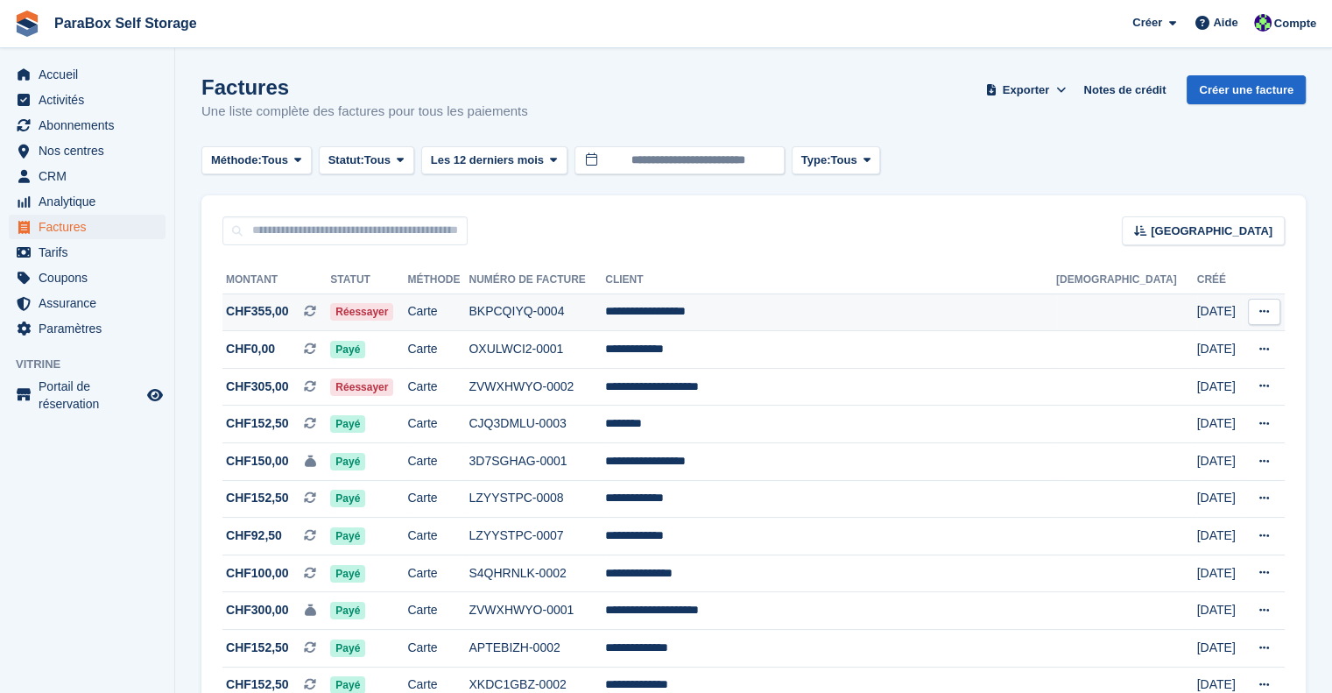
click at [605, 305] on td "BKPCQIYQ-0004" at bounding box center [536, 312] width 137 height 38
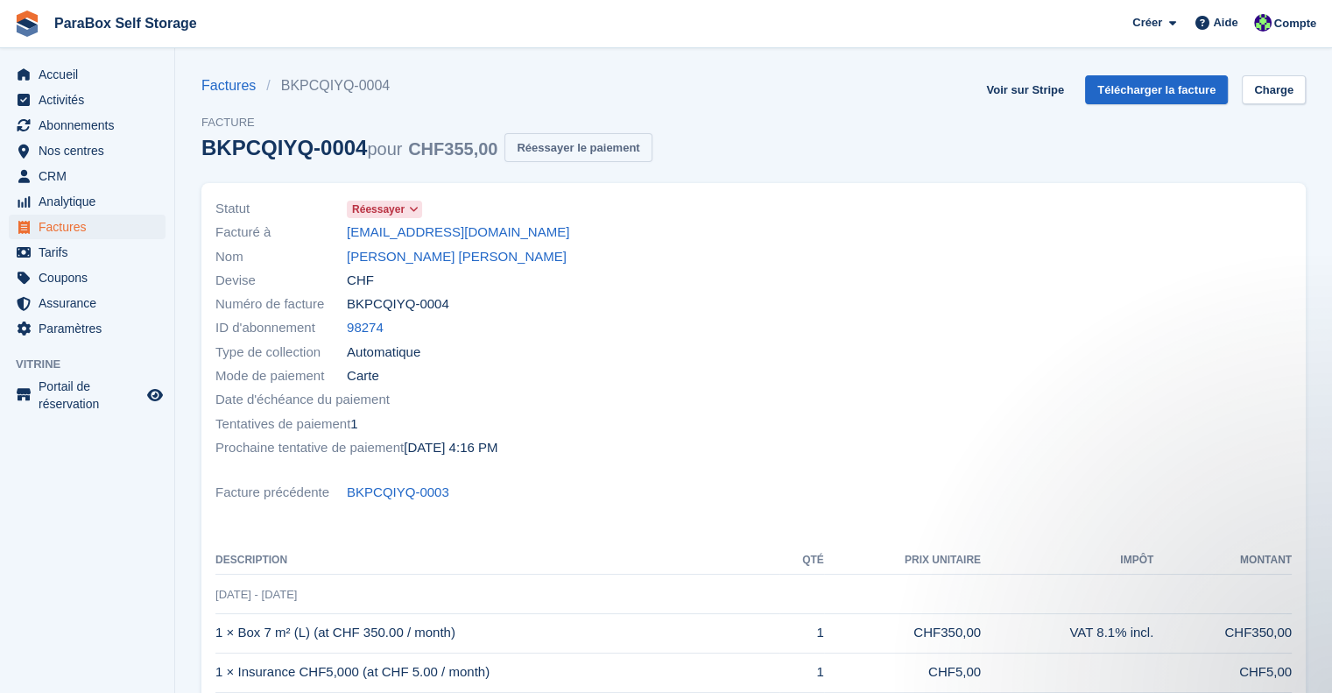
click at [563, 136] on button "Réessayer le paiement" at bounding box center [577, 147] width 147 height 29
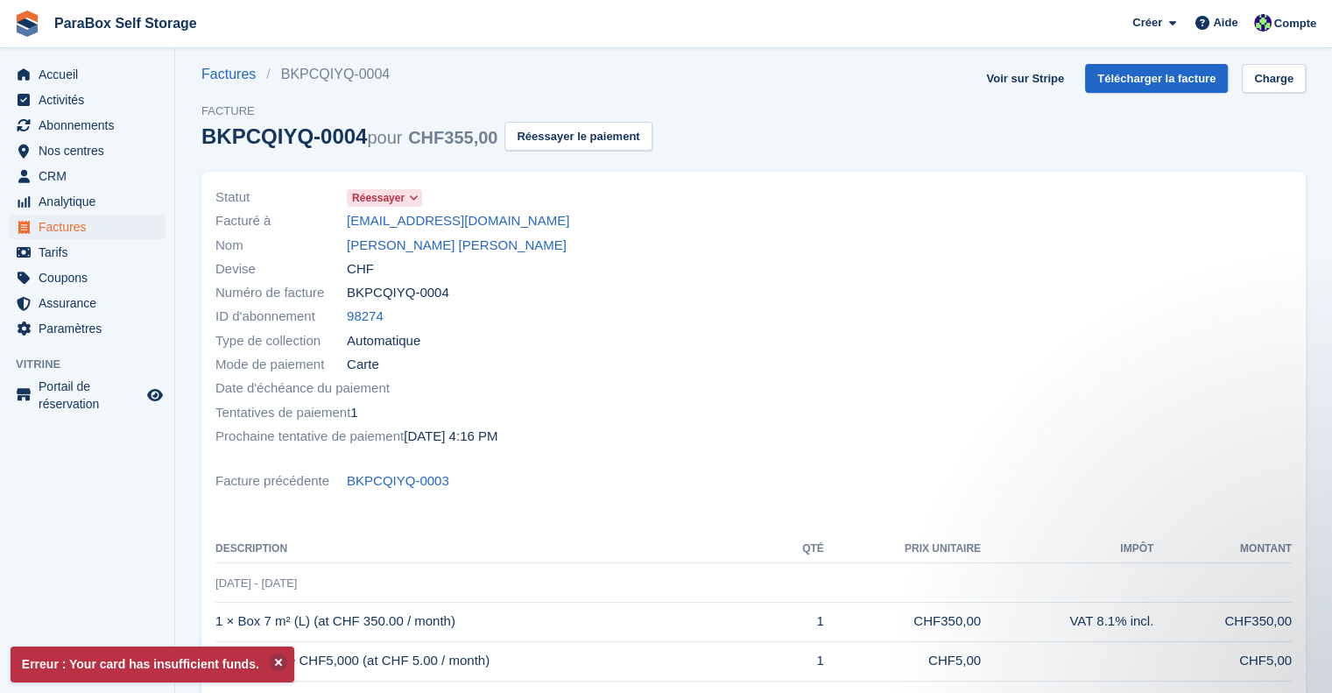
scroll to position [11, 0]
drag, startPoint x: 655, startPoint y: 220, endPoint x: 322, endPoint y: 218, distance: 332.7
click at [322, 218] on div "Facturé à [EMAIL_ADDRESS][DOMAIN_NAME]" at bounding box center [479, 222] width 528 height 24
copy div "Facturé à [PERSON_NAME][EMAIL_ADDRESS][PERSON_NAME][DOMAIN_NAME]"
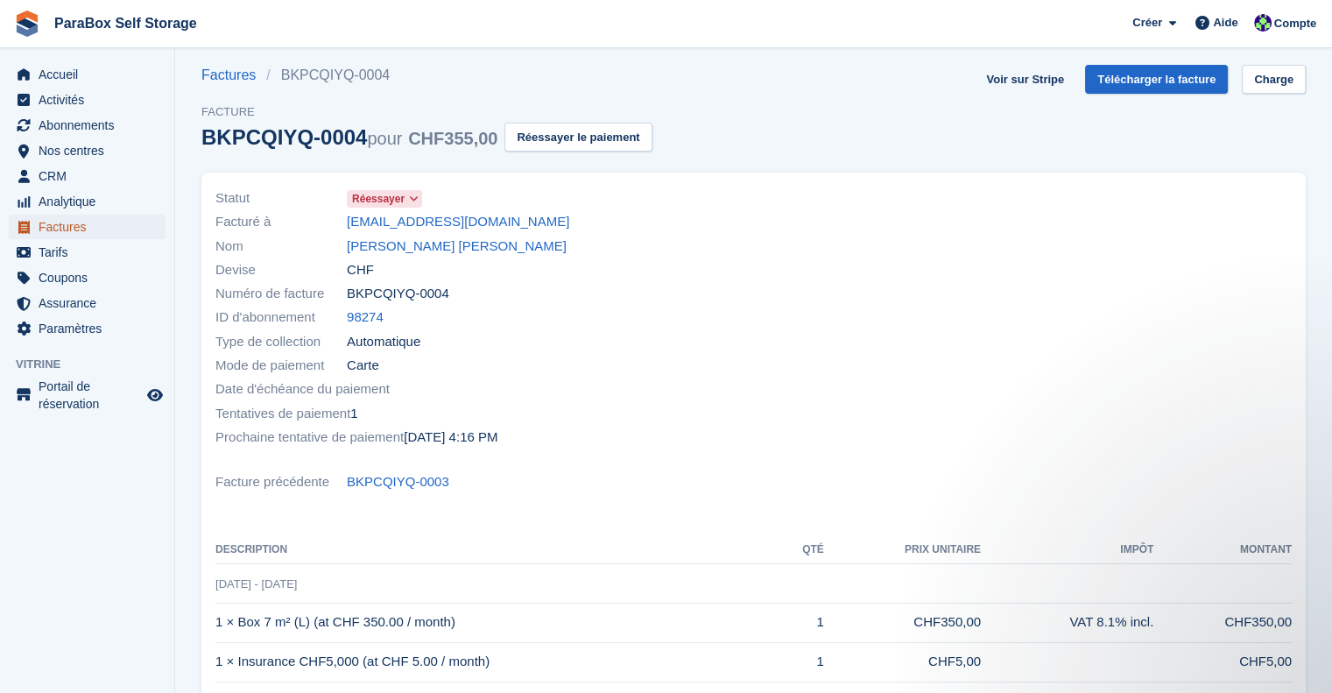
click at [76, 233] on span "Factures" at bounding box center [91, 226] width 105 height 25
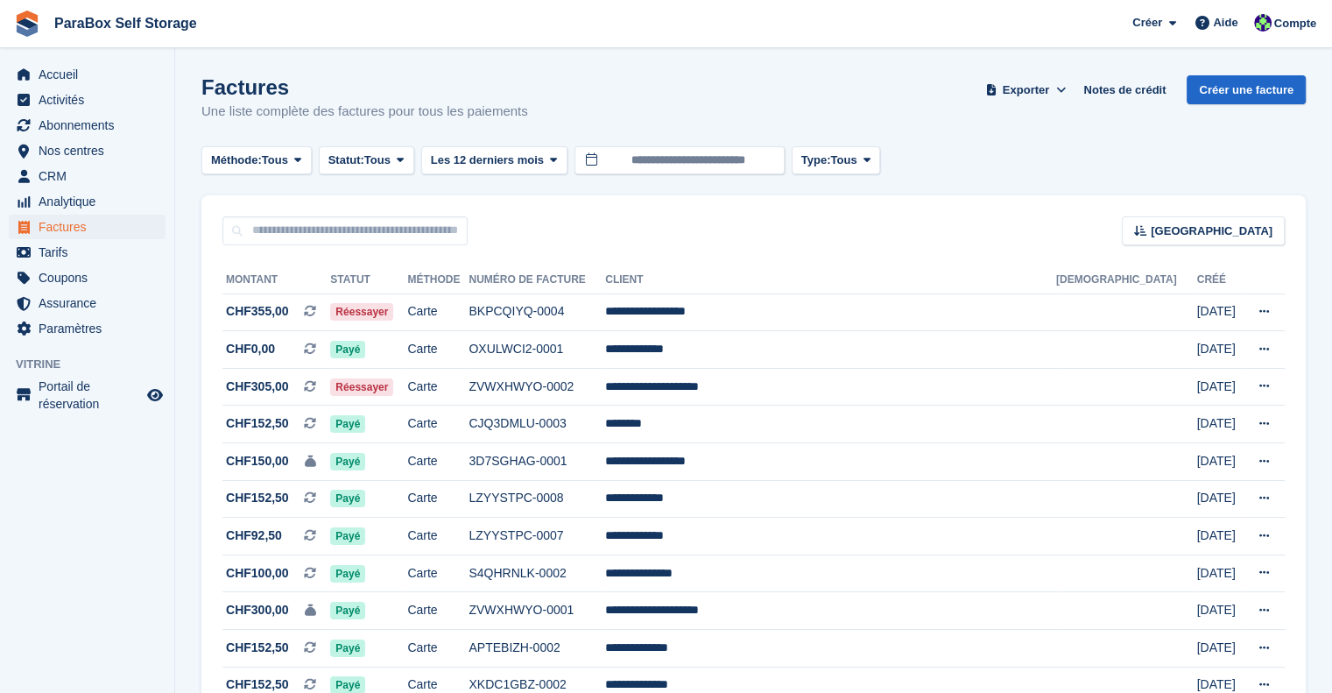
click at [405, 236] on input "text" at bounding box center [344, 230] width 245 height 29
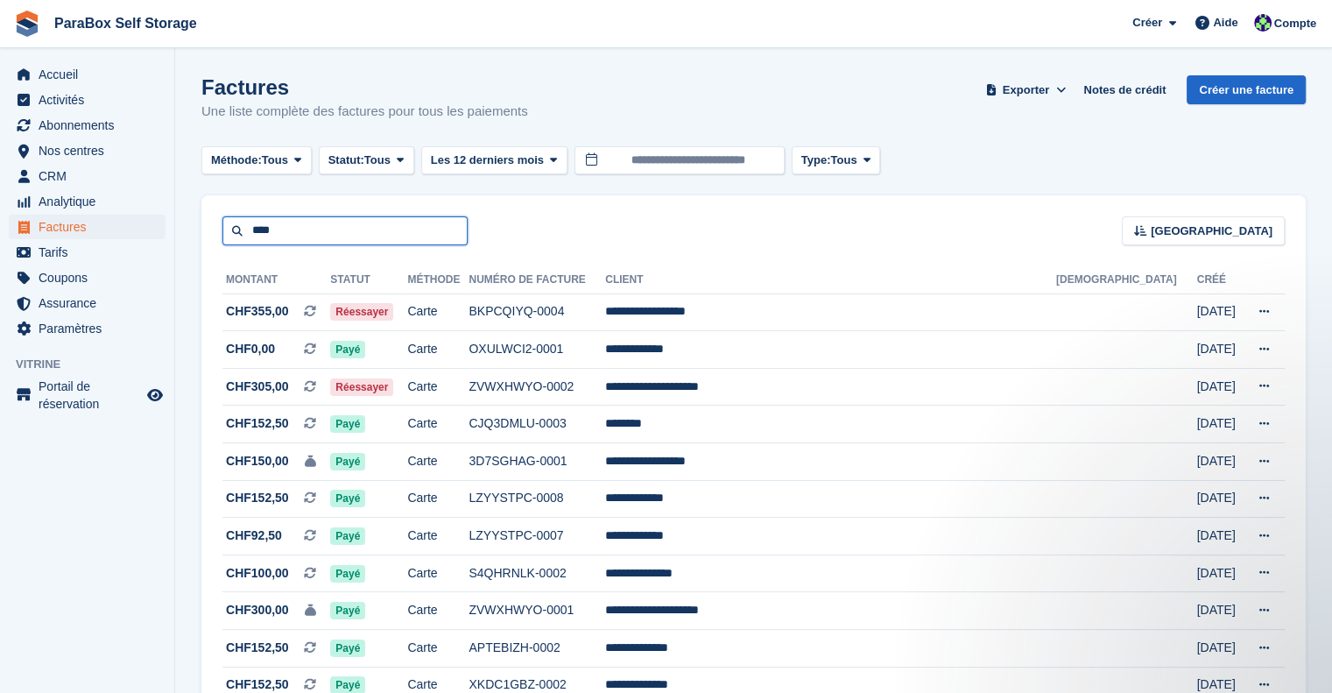
type input "****"
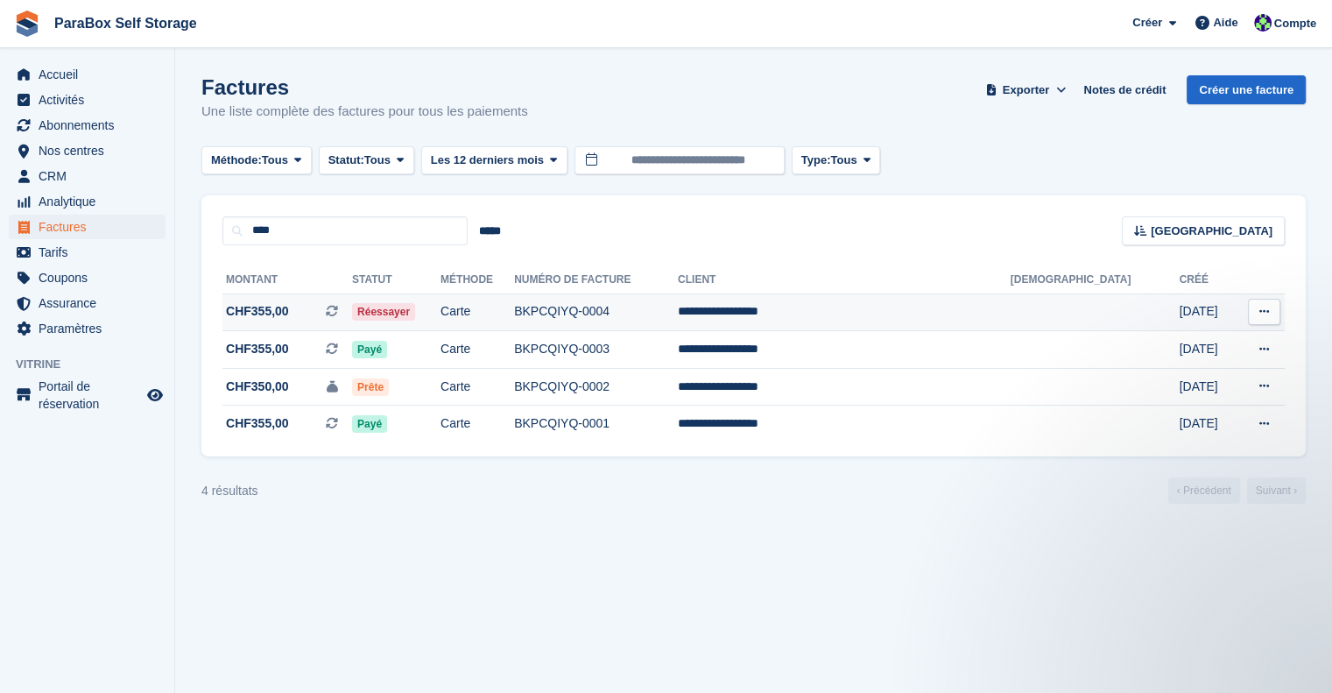
click at [514, 316] on td "Carte" at bounding box center [477, 312] width 74 height 38
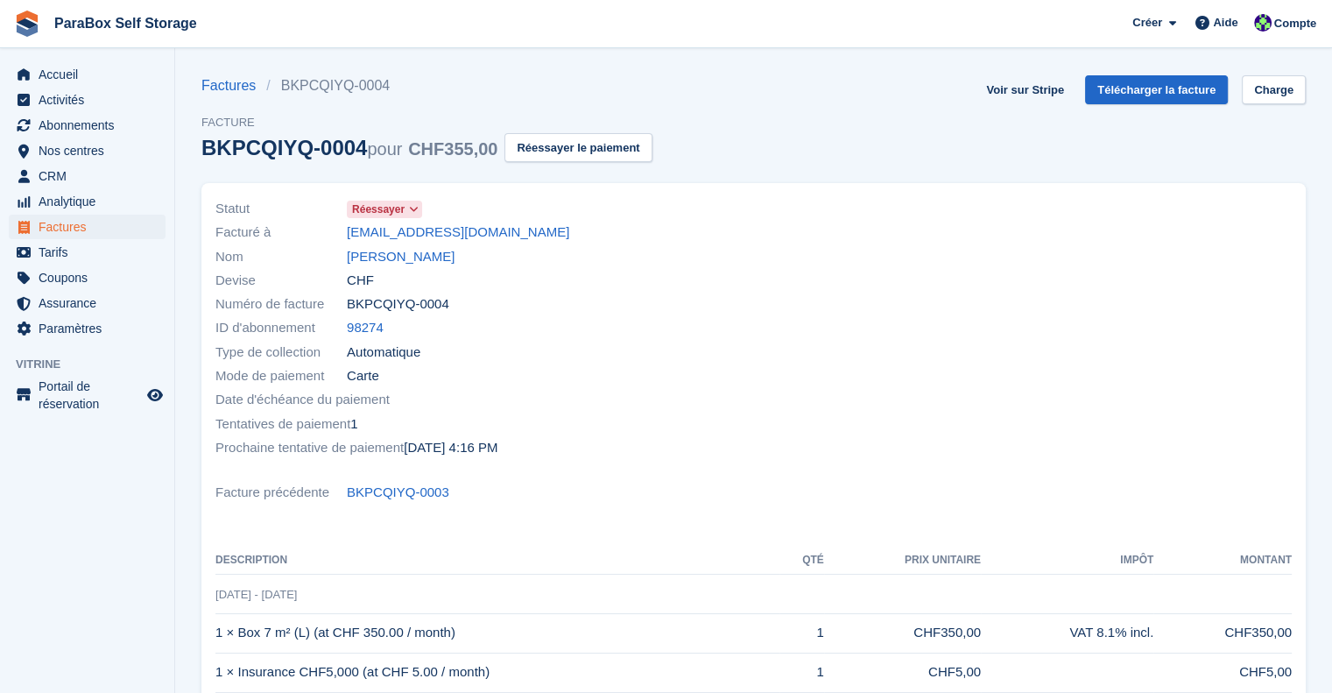
drag, startPoint x: 551, startPoint y: 230, endPoint x: 312, endPoint y: 216, distance: 239.4
click at [305, 229] on div "Facturé à [EMAIL_ADDRESS][DOMAIN_NAME]" at bounding box center [479, 233] width 528 height 24
copy div "Facturé à [PERSON_NAME][EMAIL_ADDRESS][DOMAIN_NAME]"
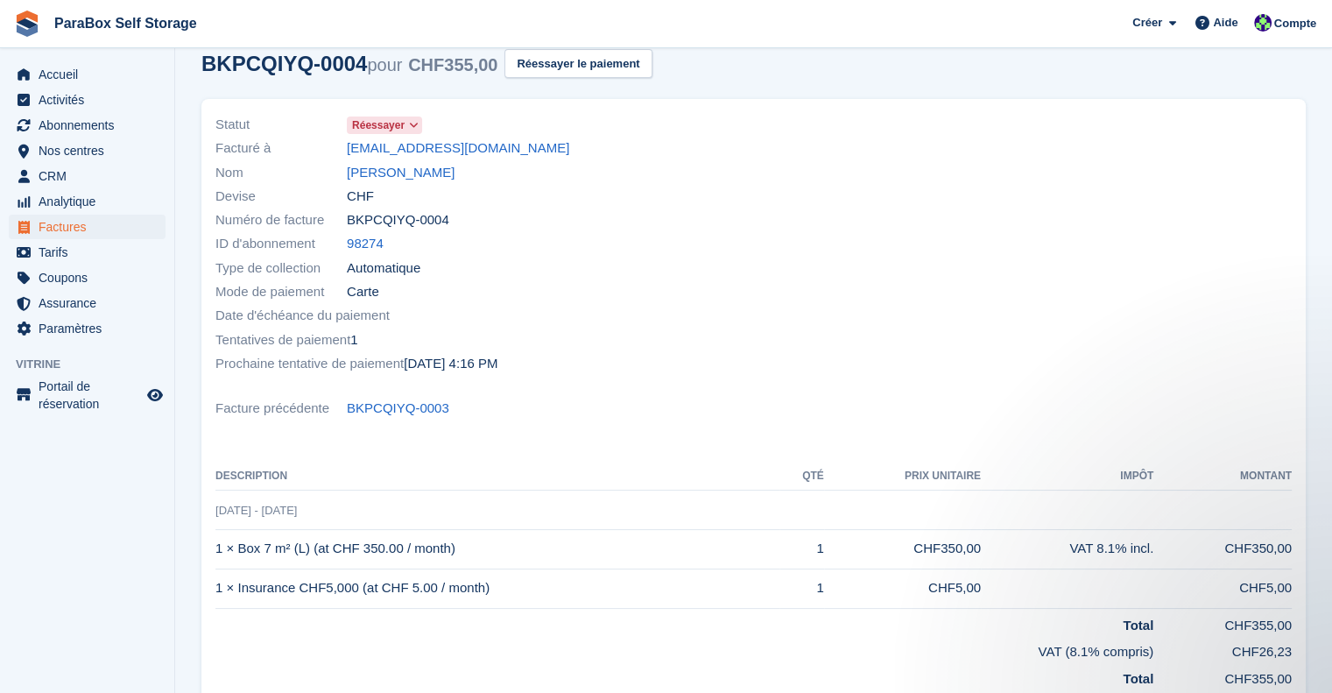
scroll to position [88, 0]
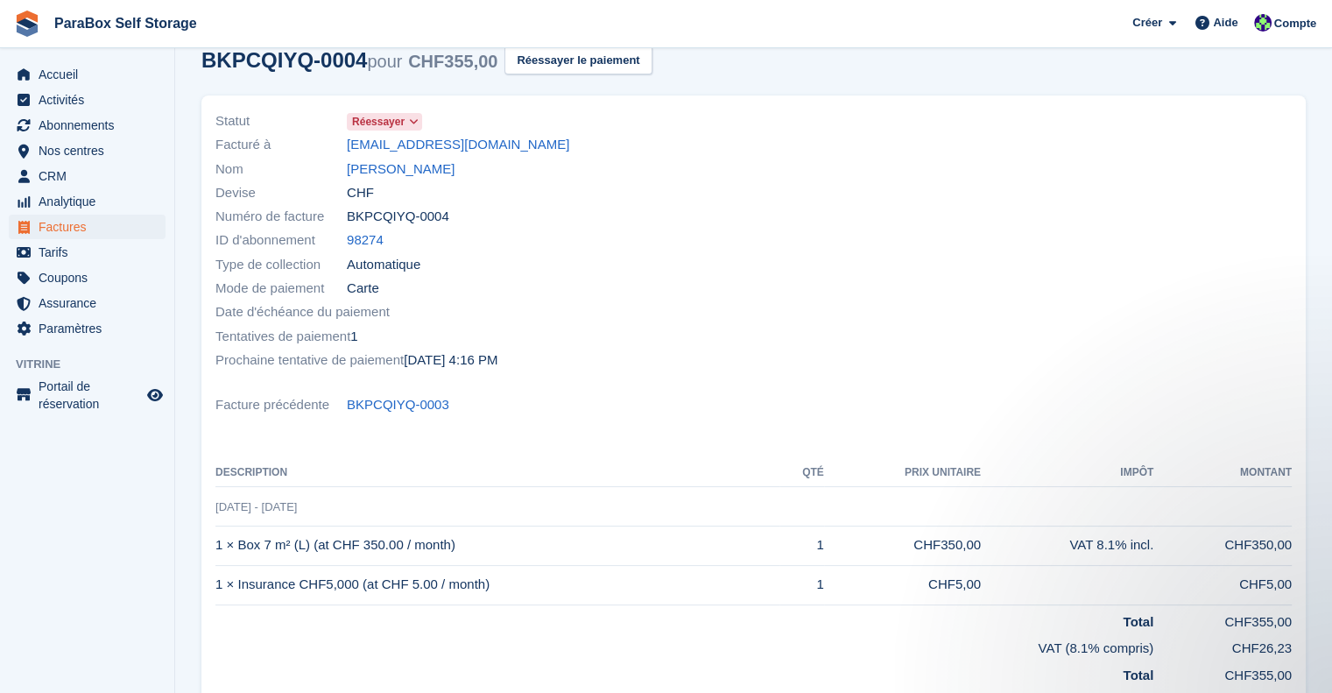
click at [481, 362] on time "[DATE] 4:16 PM" at bounding box center [451, 360] width 94 height 20
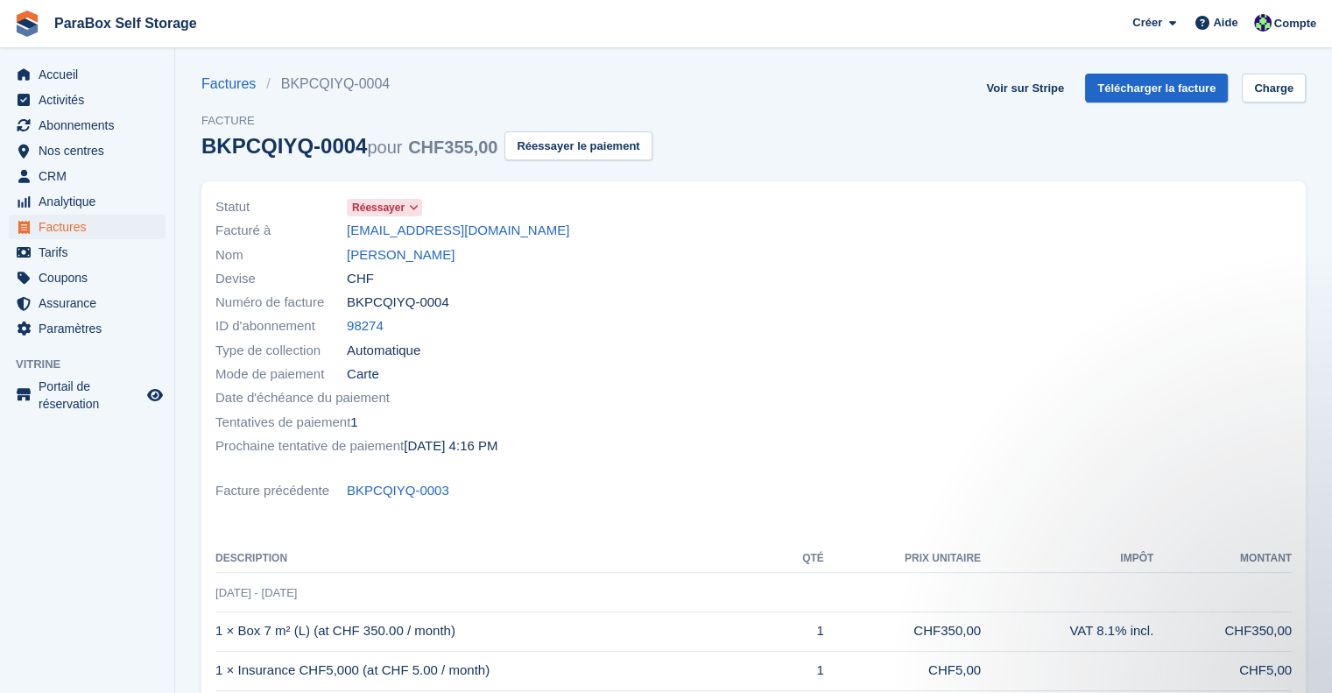
scroll to position [0, 0]
click at [32, 66] on span "menu" at bounding box center [23, 74] width 21 height 21
